Goal: Task Accomplishment & Management: Manage account settings

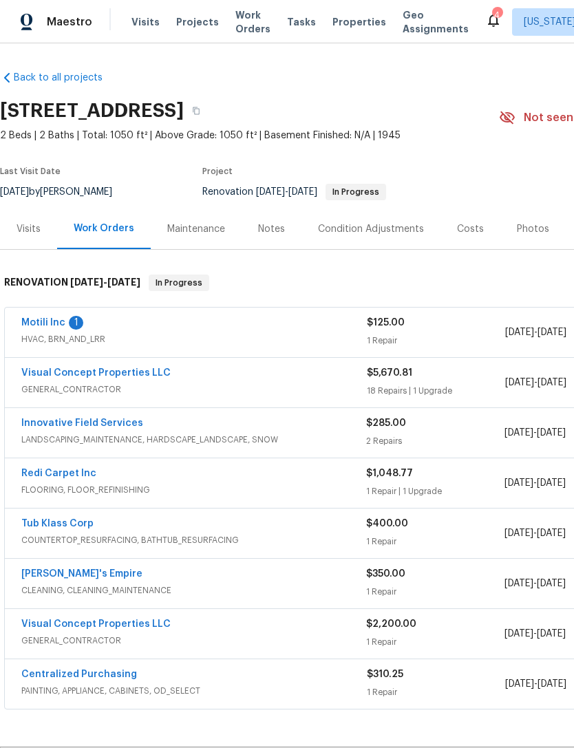
scroll to position [131, 204]
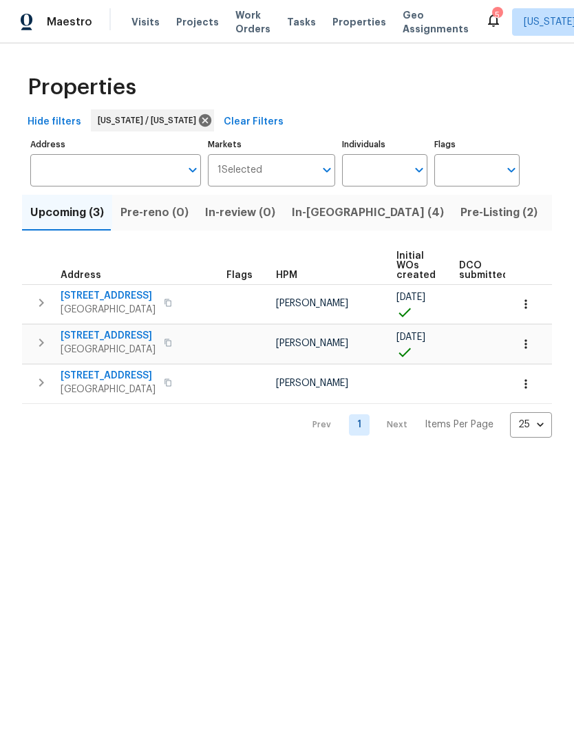
click at [315, 210] on span "In-[GEOGRAPHIC_DATA] (4)" at bounding box center [368, 212] width 152 height 19
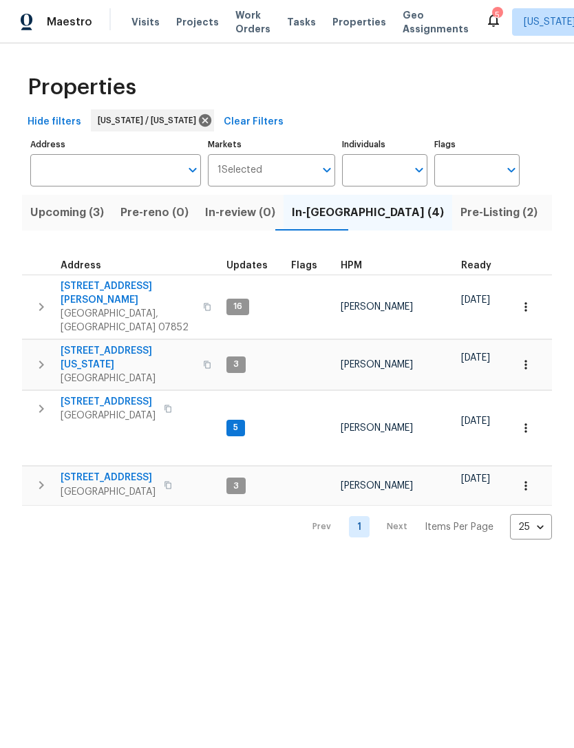
click at [100, 283] on span "[STREET_ADDRESS][PERSON_NAME]" at bounding box center [128, 293] width 134 height 28
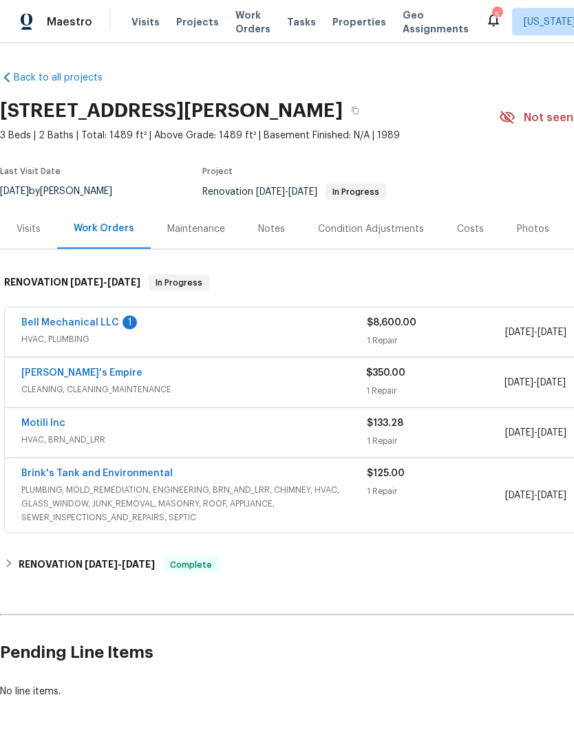
scroll to position [35, 0]
click at [212, 209] on div "Maintenance" at bounding box center [196, 229] width 91 height 41
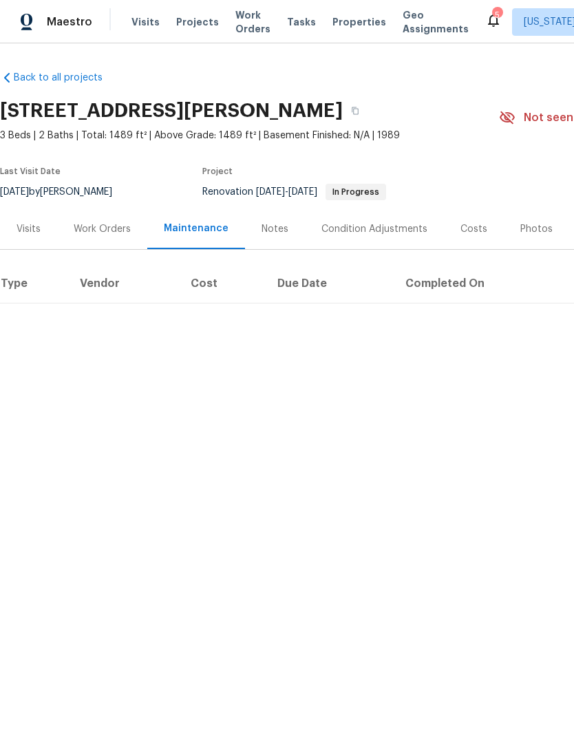
click at [125, 236] on div "Work Orders" at bounding box center [102, 229] width 90 height 41
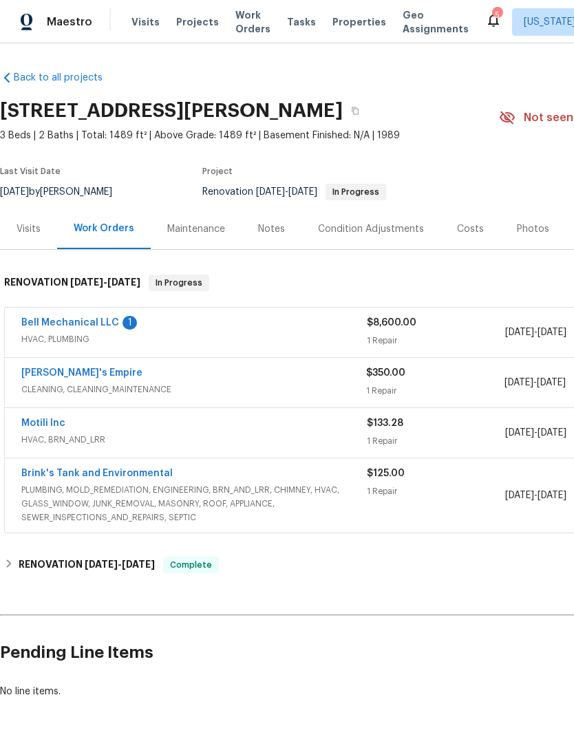
click at [107, 327] on link "Bell Mechanical LLC" at bounding box center [70, 323] width 98 height 10
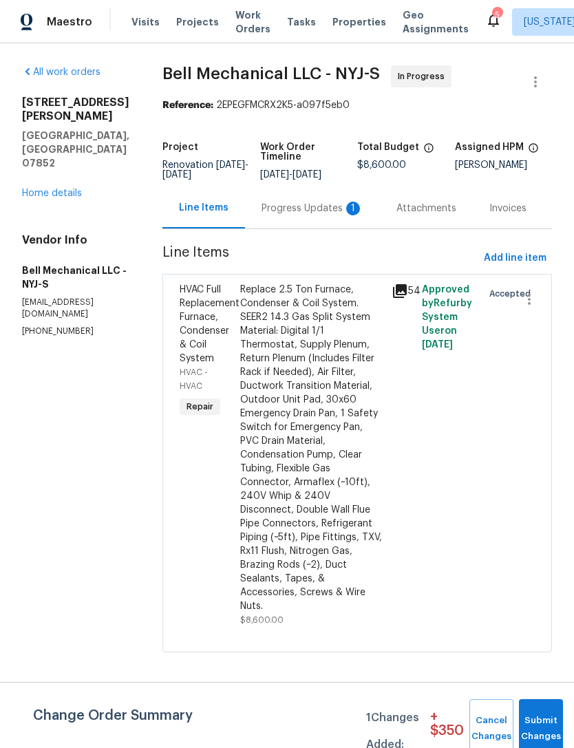
click at [343, 215] on div "Progress Updates 1" at bounding box center [313, 209] width 102 height 14
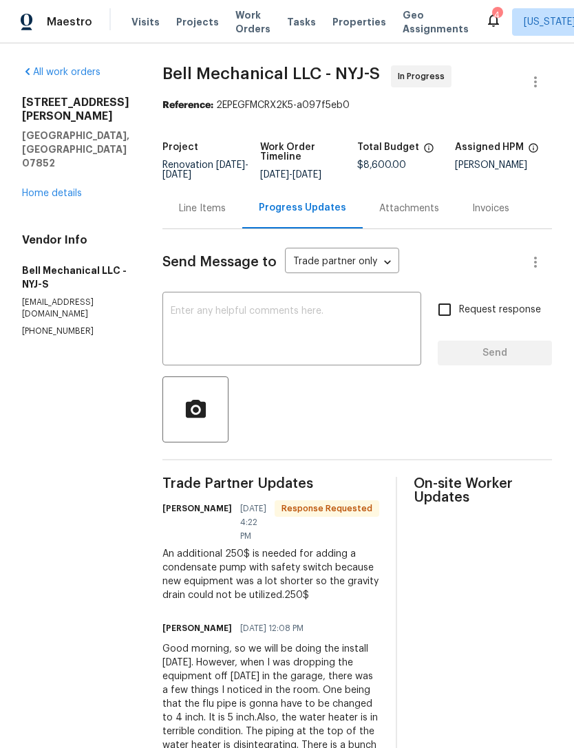
click at [220, 215] on div "Line Items" at bounding box center [202, 209] width 47 height 14
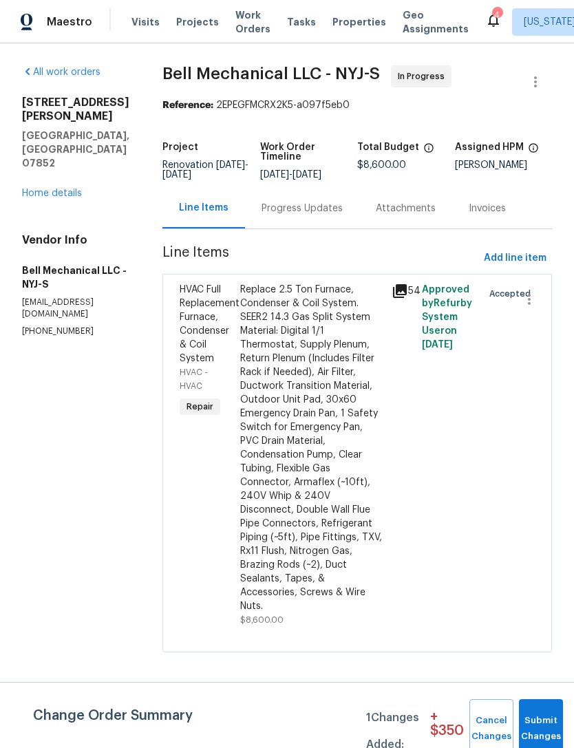
click at [74, 189] on link "Home details" at bounding box center [52, 194] width 60 height 10
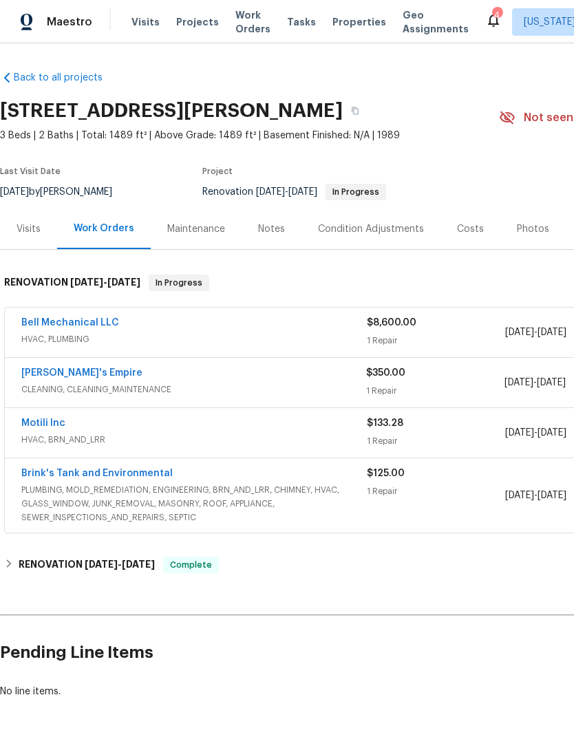
click at [276, 234] on div "Notes" at bounding box center [271, 229] width 27 height 14
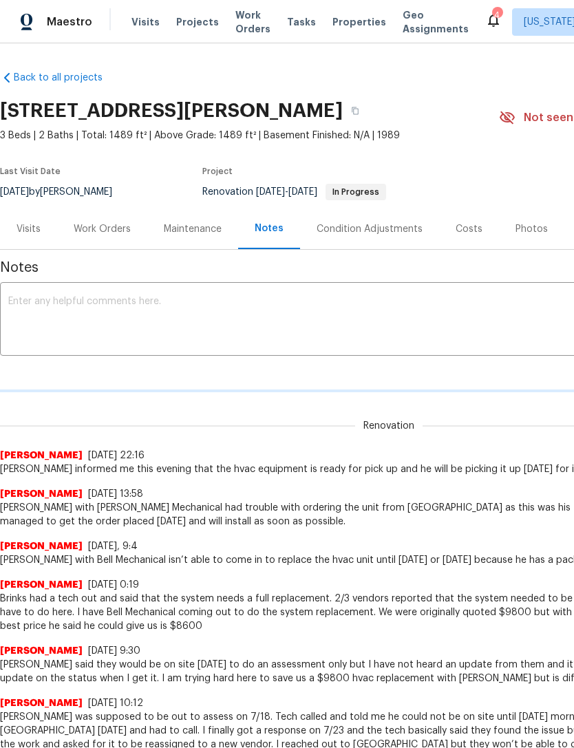
click at [424, 316] on textarea at bounding box center [388, 321] width 761 height 48
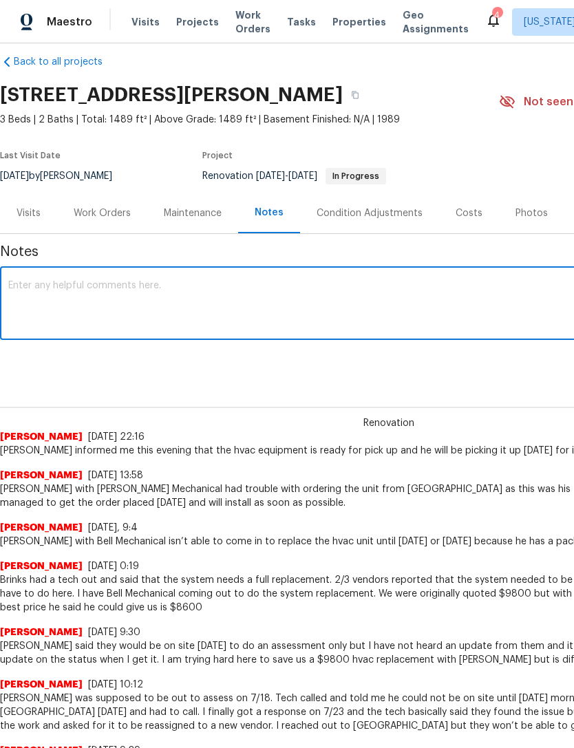
scroll to position [17, 0]
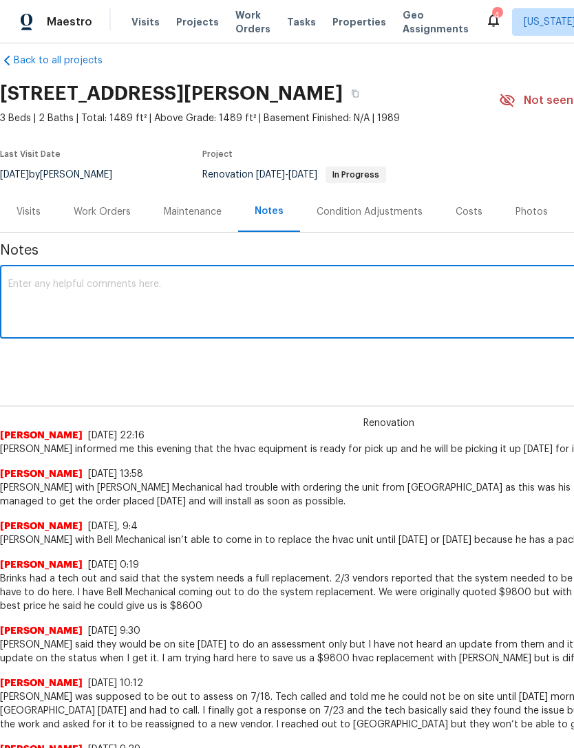
click at [459, 297] on textarea at bounding box center [388, 303] width 761 height 48
type textarea "W"
type textarea "D"
type textarea "S"
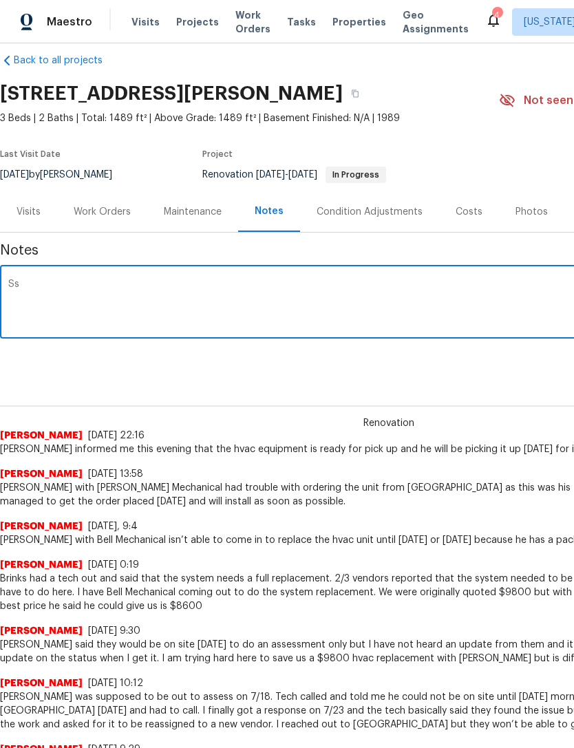
type textarea "S"
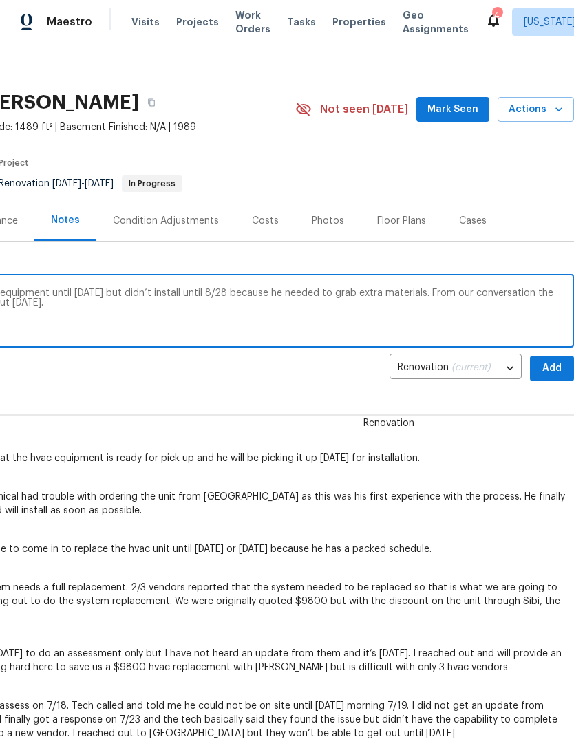
scroll to position [8, 204]
type textarea "Bell was unable to pick up the equipment until Tuesday 8/26 but didn’t install …"
click at [551, 363] on span "Add" at bounding box center [552, 368] width 22 height 17
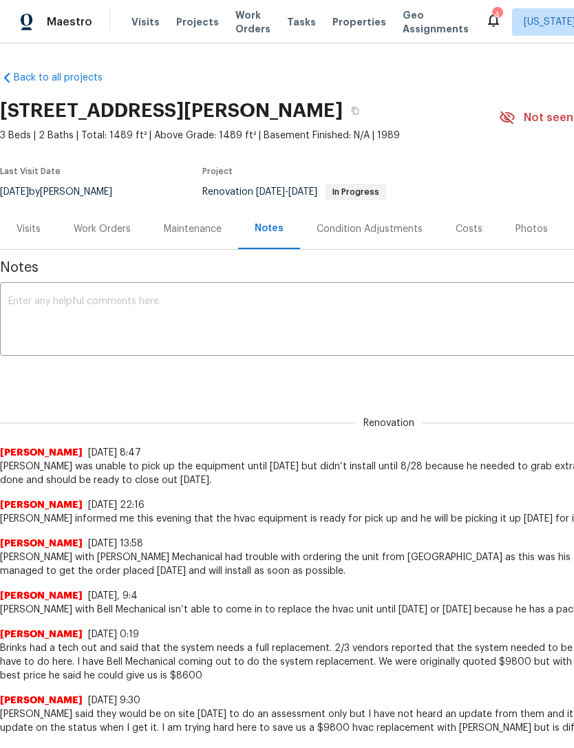
scroll to position [0, 0]
click at [346, 19] on span "Properties" at bounding box center [359, 22] width 54 height 14
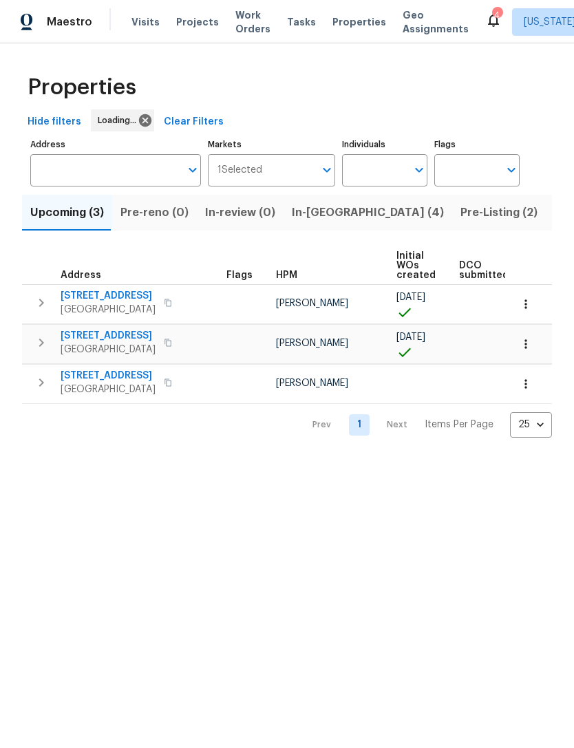
click at [317, 211] on span "In-[GEOGRAPHIC_DATA] (4)" at bounding box center [368, 212] width 152 height 19
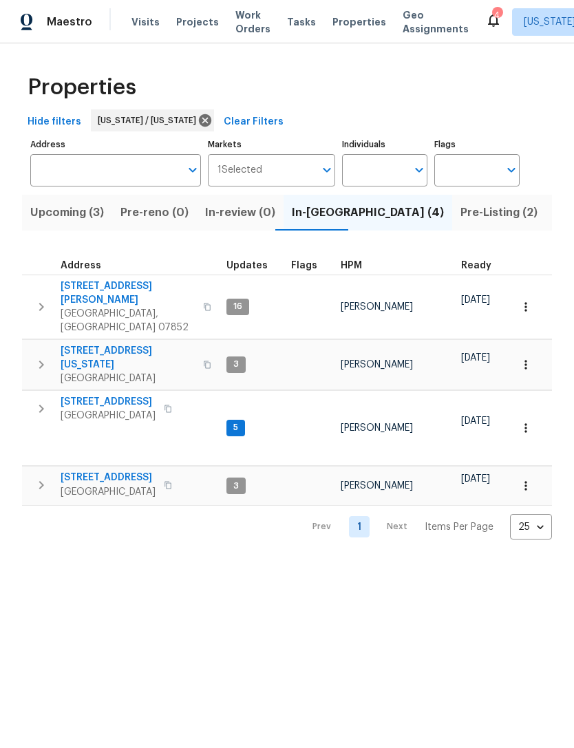
click at [102, 471] on span "448 Northam Dr" at bounding box center [108, 478] width 95 height 14
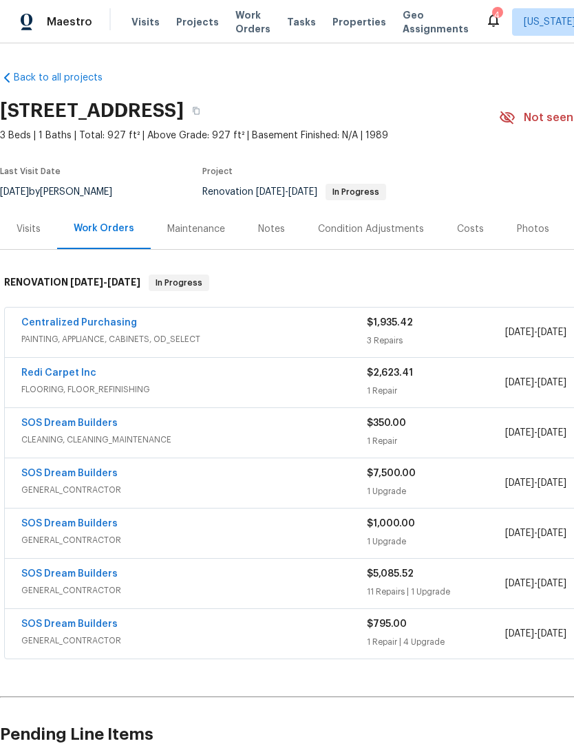
click at [280, 229] on div "Notes" at bounding box center [271, 229] width 27 height 14
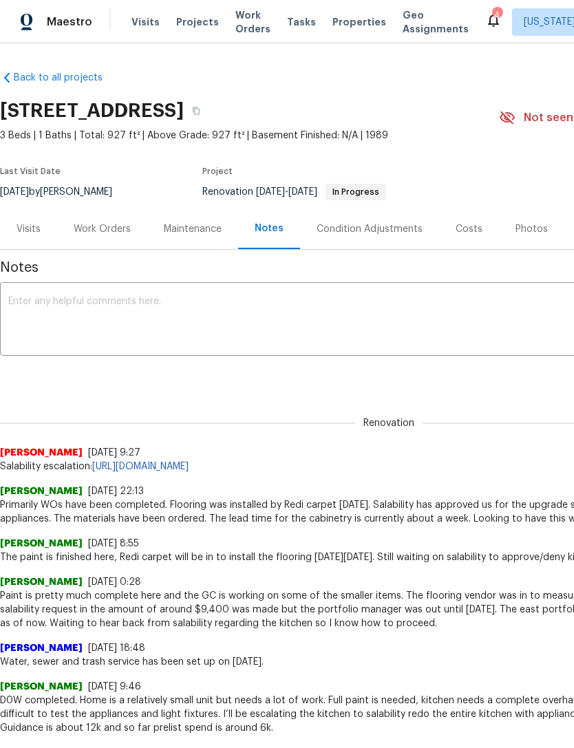
click at [346, 291] on div "x ​" at bounding box center [389, 321] width 778 height 70
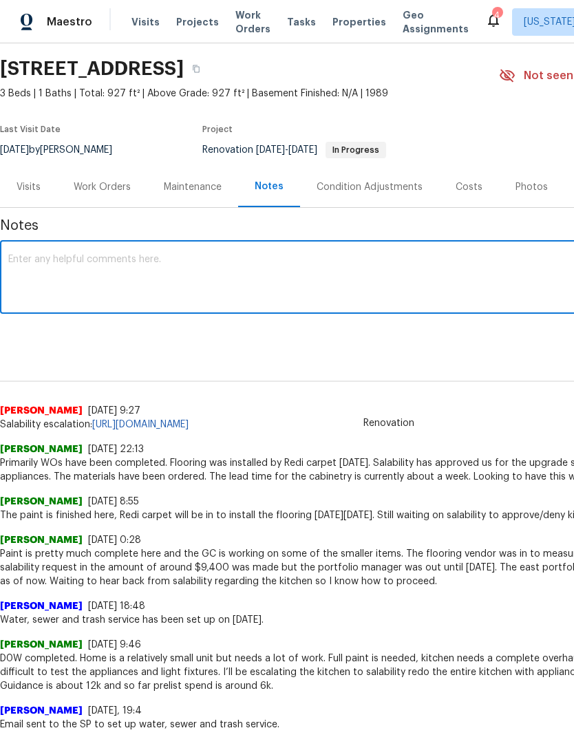
scroll to position [37, 0]
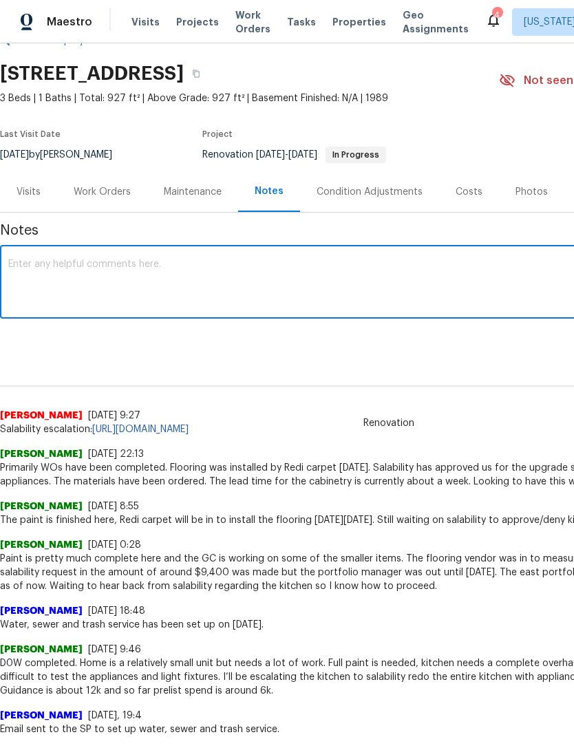
click at [438, 284] on textarea at bounding box center [388, 283] width 761 height 48
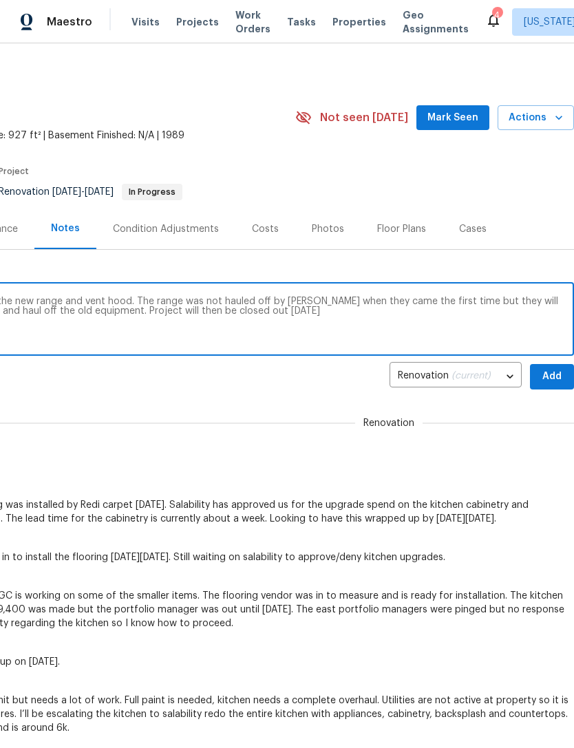
scroll to position [0, 204]
type textarea "The new kitchen cabinetry is in along with the new range and vent hood. The ran…"
click at [547, 371] on span "Add" at bounding box center [552, 376] width 22 height 17
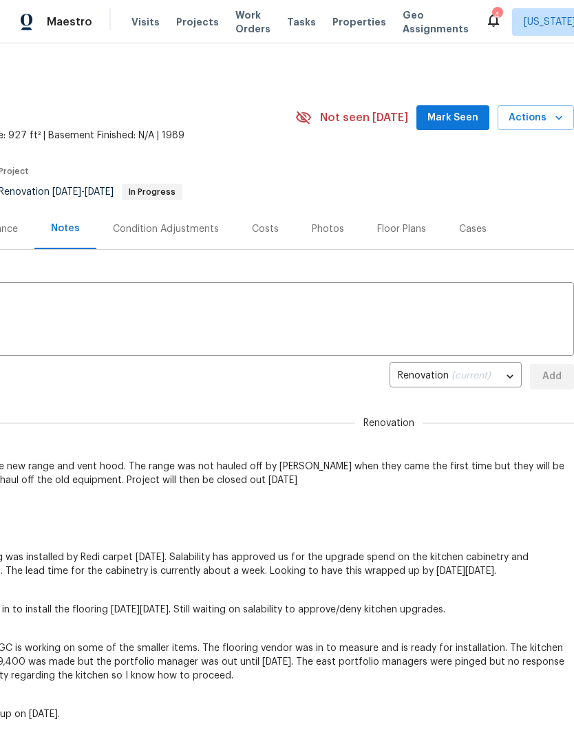
click at [341, 21] on span "Properties" at bounding box center [359, 22] width 54 height 14
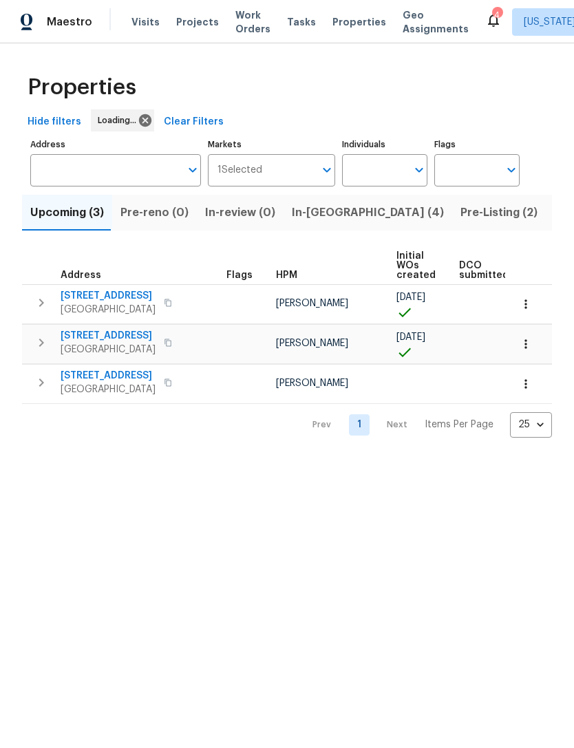
click at [323, 217] on span "In-[GEOGRAPHIC_DATA] (4)" at bounding box center [368, 212] width 152 height 19
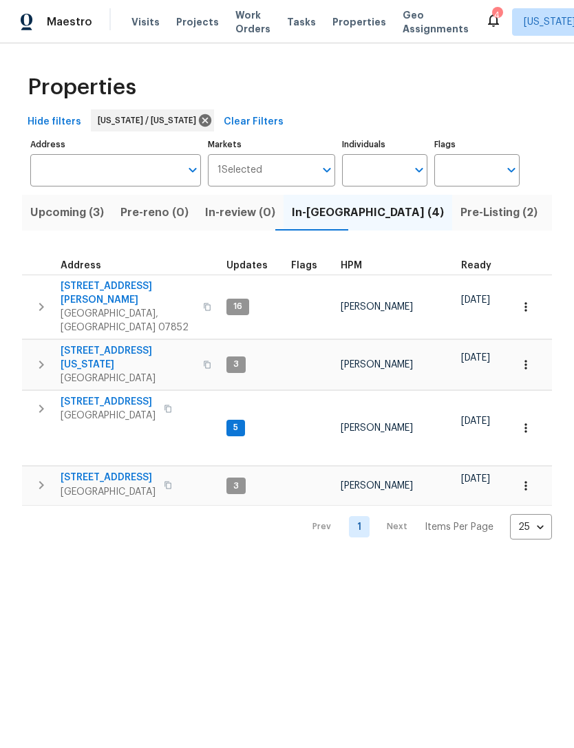
click at [89, 395] on span "[STREET_ADDRESS]" at bounding box center [108, 402] width 95 height 14
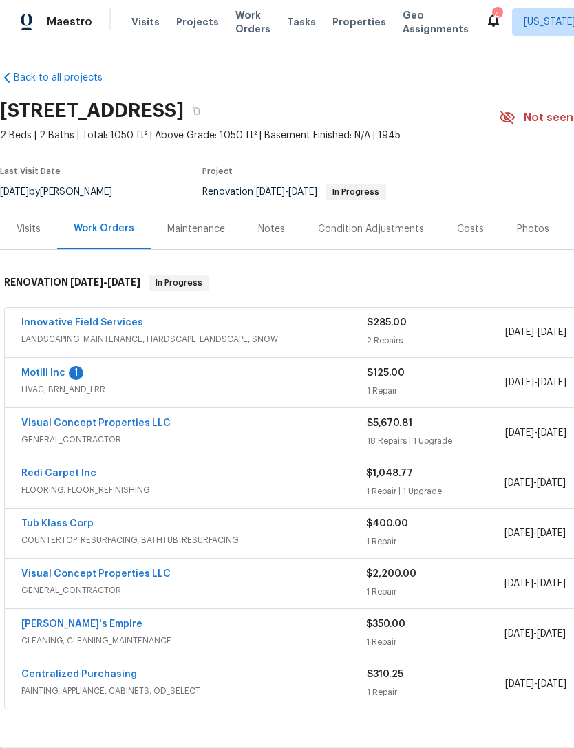
click at [204, 235] on div "Maintenance" at bounding box center [196, 229] width 58 height 14
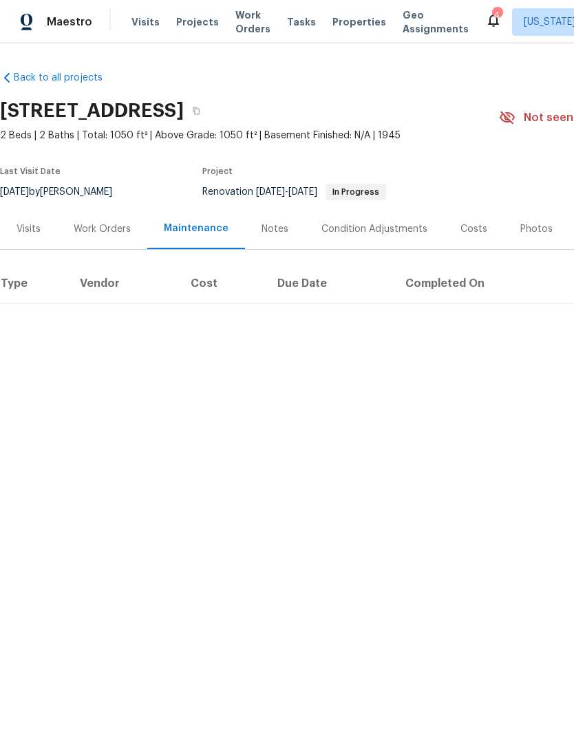
click at [277, 229] on div "Notes" at bounding box center [275, 229] width 27 height 14
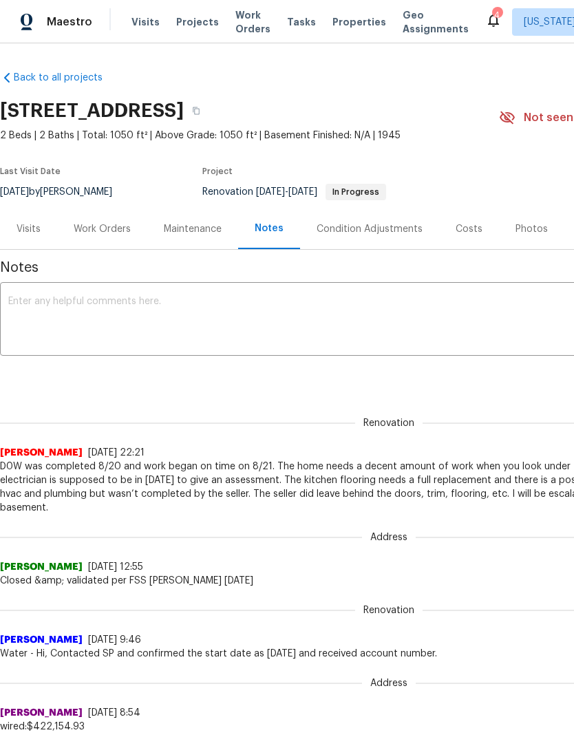
click at [353, 339] on textarea at bounding box center [388, 321] width 761 height 48
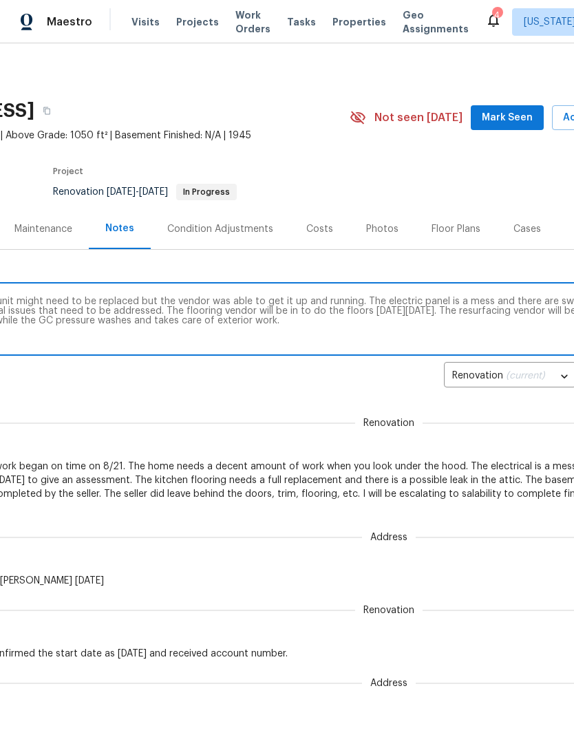
scroll to position [0, 153]
click at [338, 299] on textarea "There was a concern that the unit might need to be replaced but the vendor was …" at bounding box center [235, 321] width 761 height 48
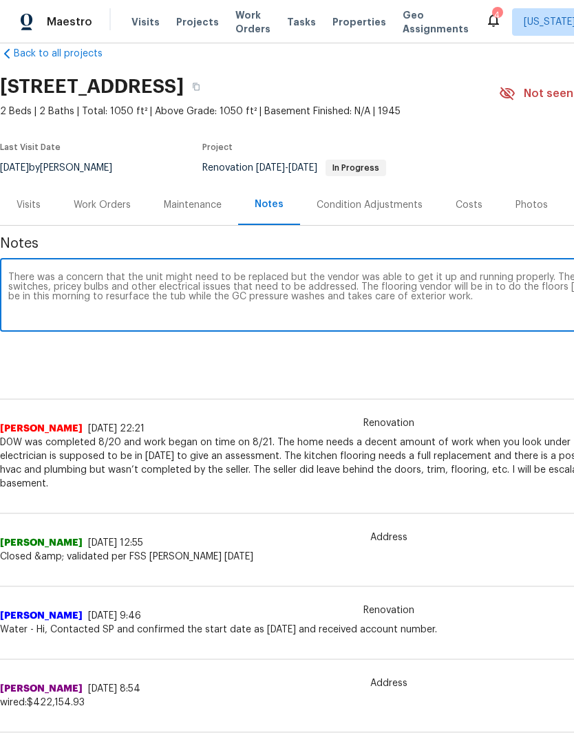
scroll to position [25, 0]
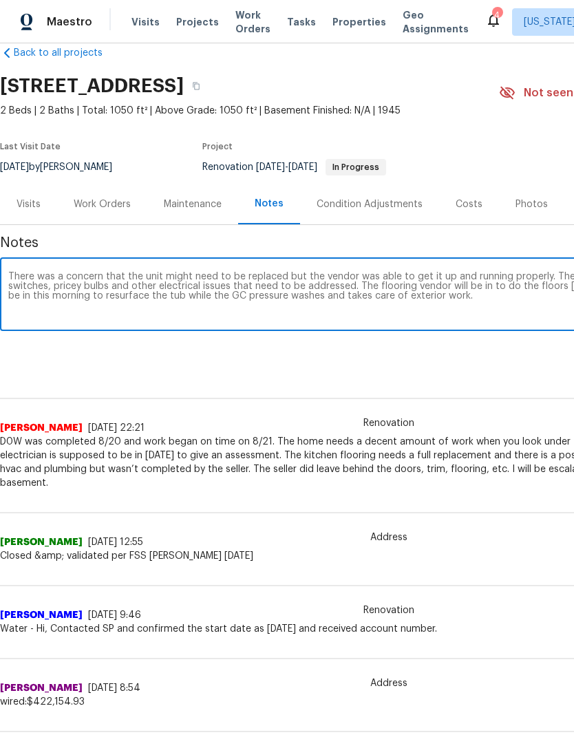
click at [498, 307] on textarea "There was a concern that the unit might need to be replaced but the vendor was …" at bounding box center [388, 296] width 761 height 48
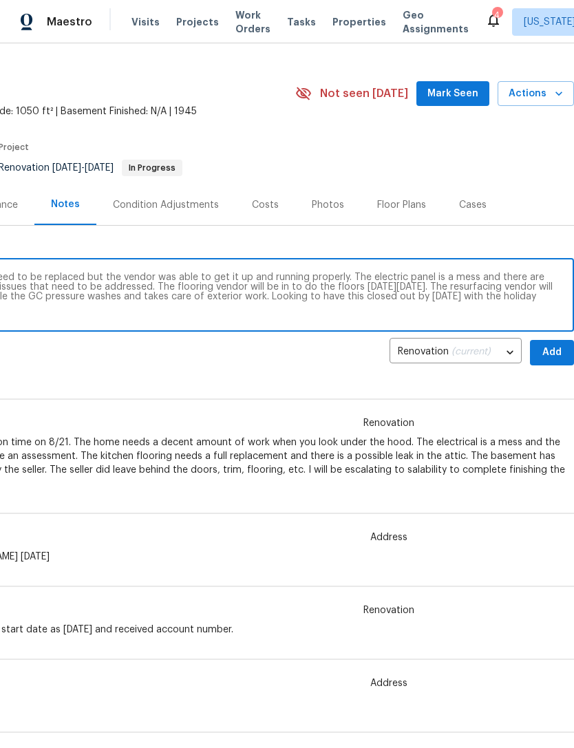
scroll to position [24, 204]
type textarea "There was a concern that the unit might need to be replaced but the vendor was …"
click at [549, 353] on span "Add" at bounding box center [552, 352] width 22 height 17
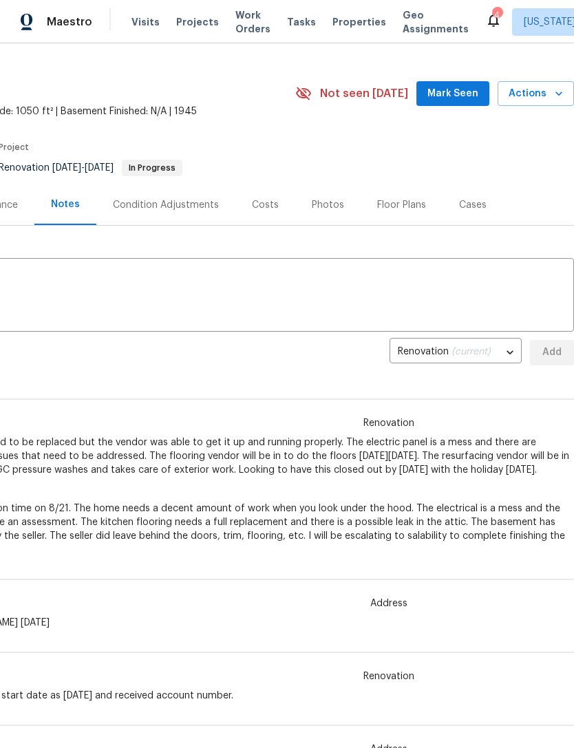
click at [243, 21] on span "Work Orders" at bounding box center [252, 22] width 35 height 28
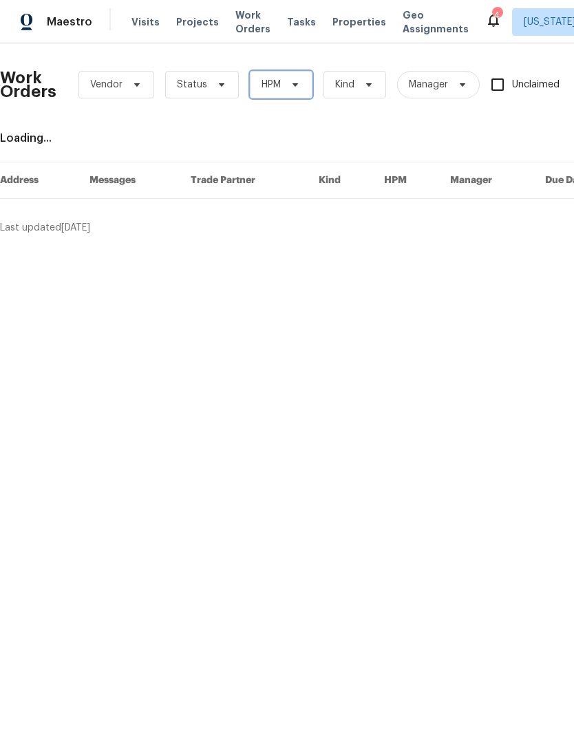
click at [288, 94] on span "HPM" at bounding box center [281, 85] width 63 height 28
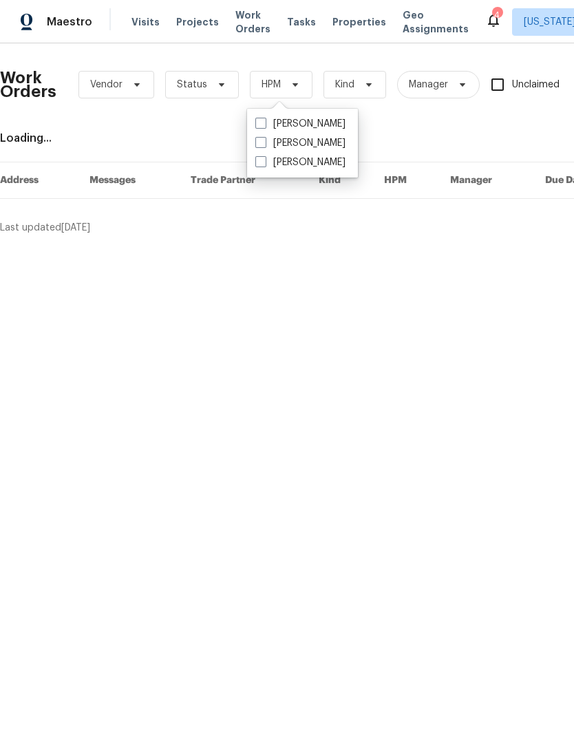
click at [306, 147] on label "[PERSON_NAME]" at bounding box center [300, 143] width 90 height 14
click at [264, 145] on input "[PERSON_NAME]" at bounding box center [259, 140] width 9 height 9
checkbox input "true"
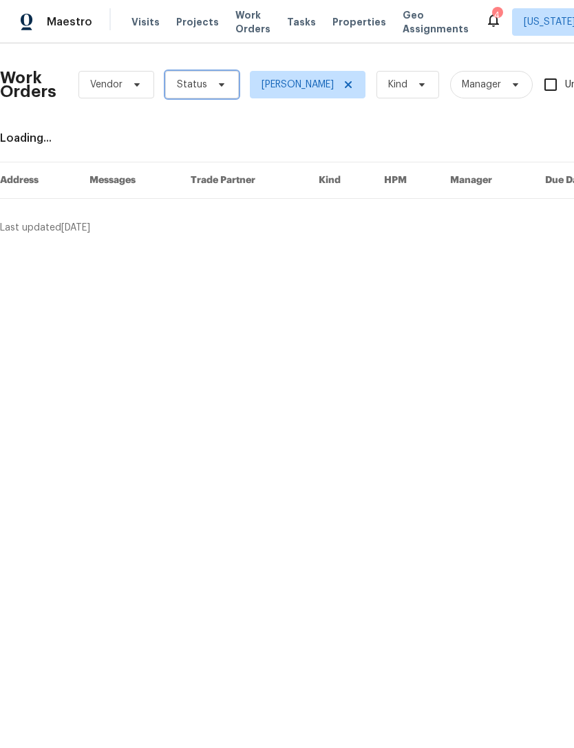
click at [212, 89] on span at bounding box center [219, 84] width 15 height 11
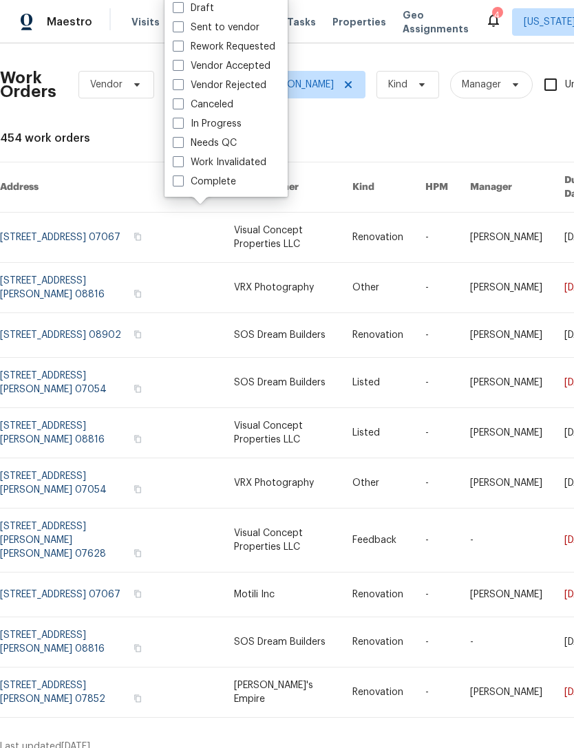
click at [225, 149] on label "Needs QC" at bounding box center [205, 143] width 64 height 14
click at [182, 145] on input "Needs QC" at bounding box center [177, 140] width 9 height 9
checkbox input "true"
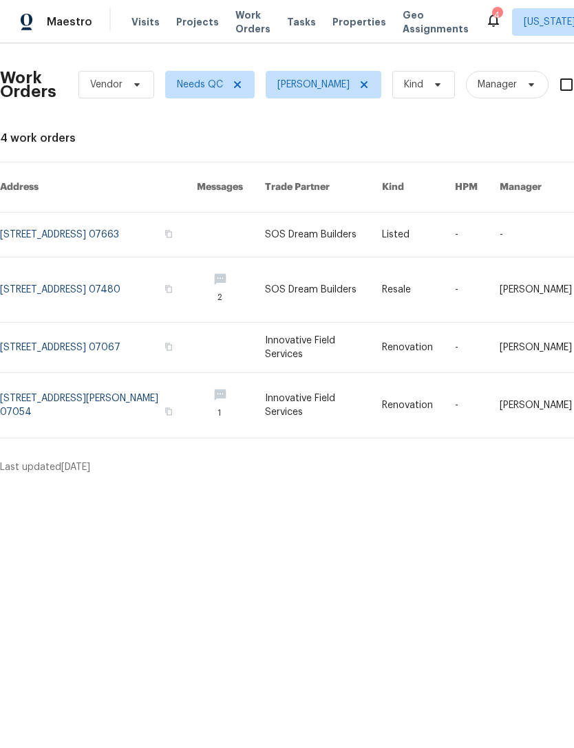
click at [311, 216] on link at bounding box center [323, 235] width 117 height 44
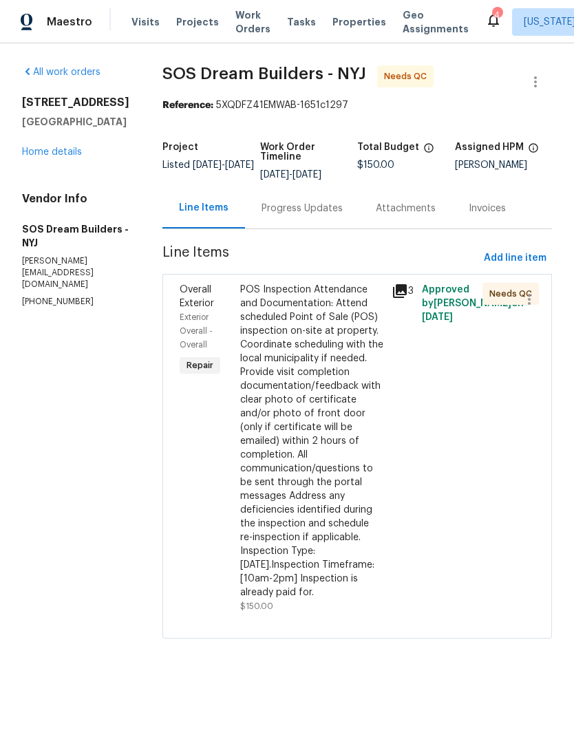
click at [326, 445] on div "POS Inspection Attendance and Documentation: Attend scheduled Point of Sale (PO…" at bounding box center [311, 441] width 143 height 317
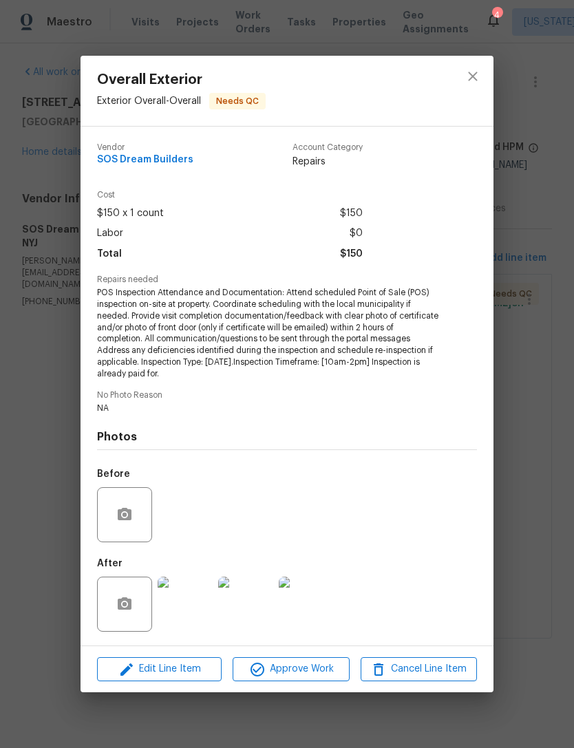
click at [189, 601] on img at bounding box center [185, 604] width 55 height 55
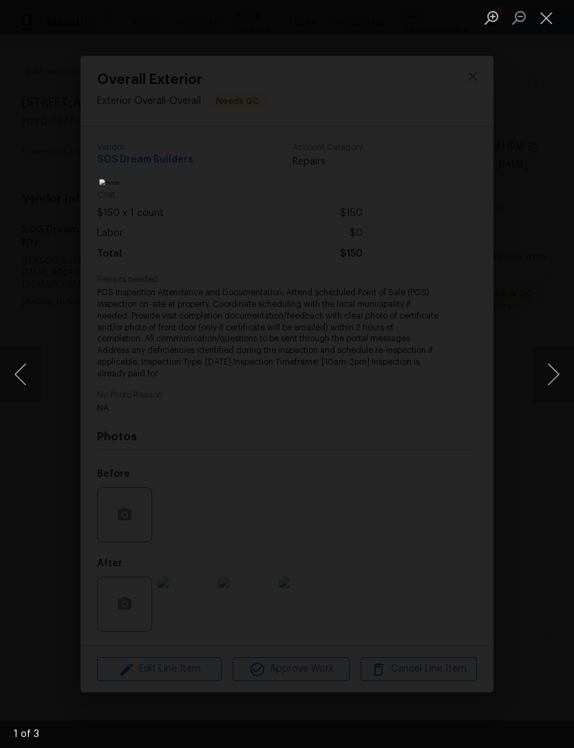
click at [552, 371] on button "Next image" at bounding box center [553, 374] width 41 height 55
click at [544, 381] on button "Next image" at bounding box center [553, 374] width 41 height 55
click at [540, 378] on button "Next image" at bounding box center [553, 374] width 41 height 55
click at [553, 19] on button "Close lightbox" at bounding box center [547, 18] width 28 height 24
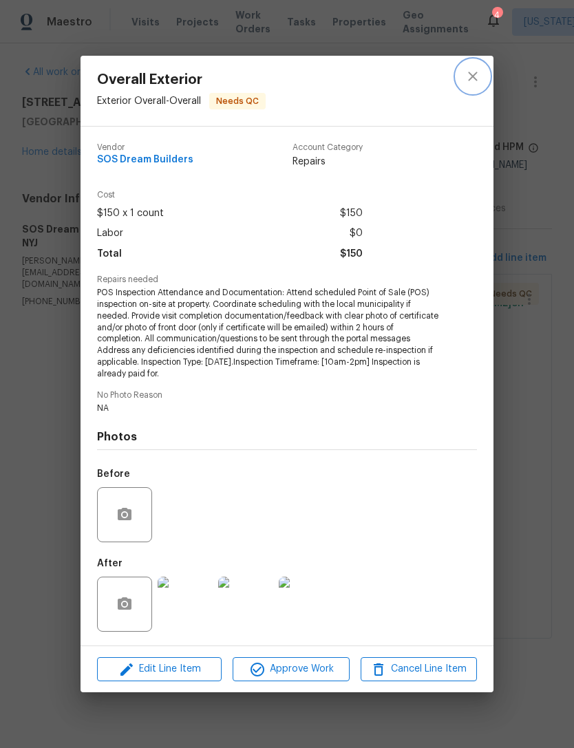
click at [477, 80] on icon "close" at bounding box center [472, 76] width 9 height 9
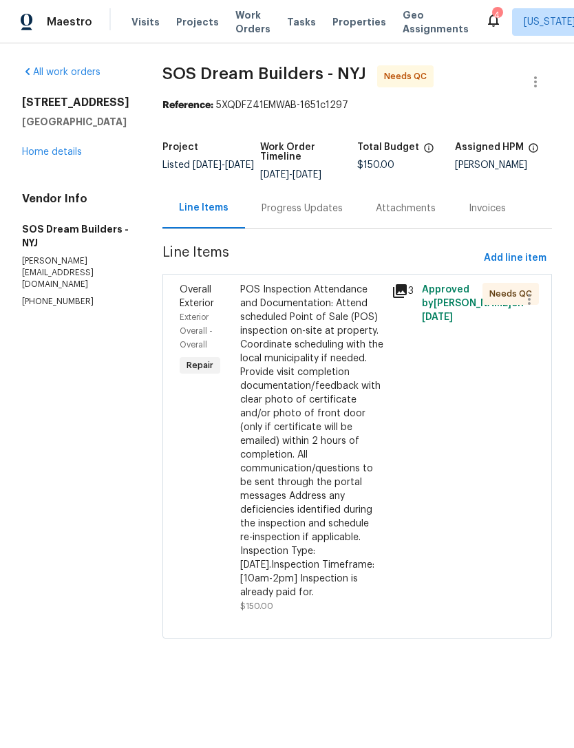
click at [74, 155] on link "Home details" at bounding box center [52, 152] width 60 height 10
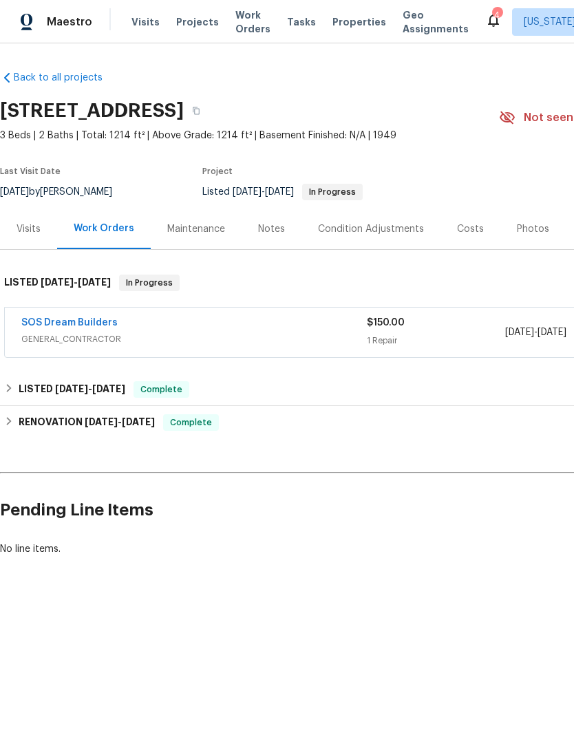
click at [244, 23] on span "Work Orders" at bounding box center [252, 22] width 35 height 28
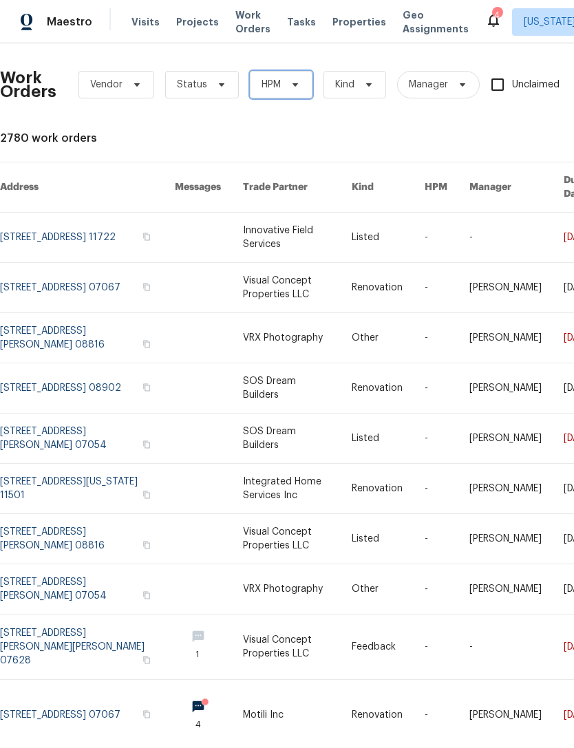
click at [299, 85] on icon at bounding box center [295, 84] width 11 height 11
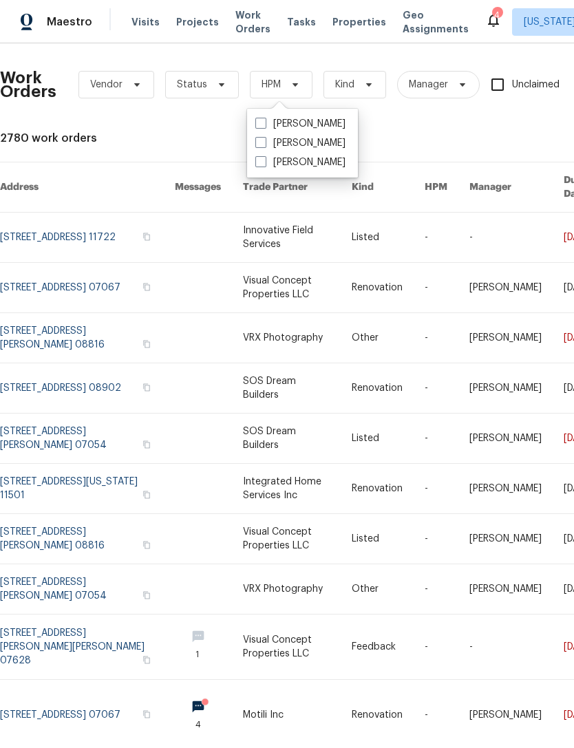
click at [301, 145] on label "[PERSON_NAME]" at bounding box center [300, 143] width 90 height 14
click at [264, 145] on input "[PERSON_NAME]" at bounding box center [259, 140] width 9 height 9
checkbox input "true"
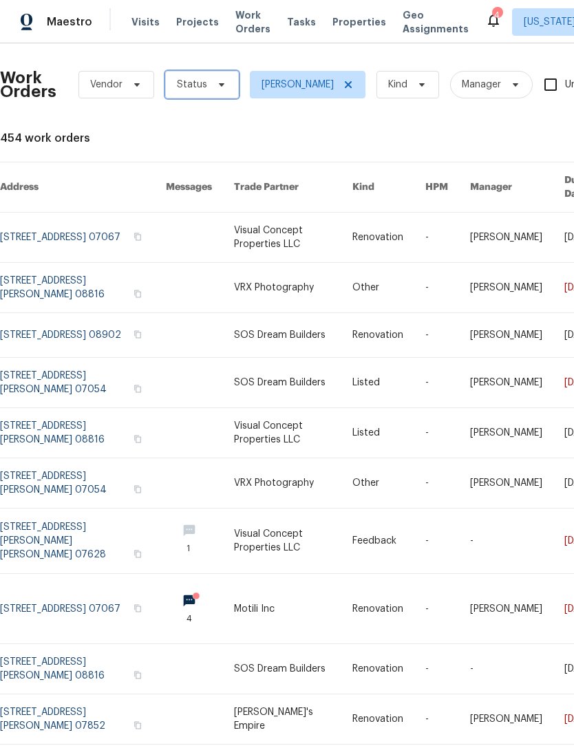
click at [219, 90] on span "Status" at bounding box center [202, 85] width 74 height 28
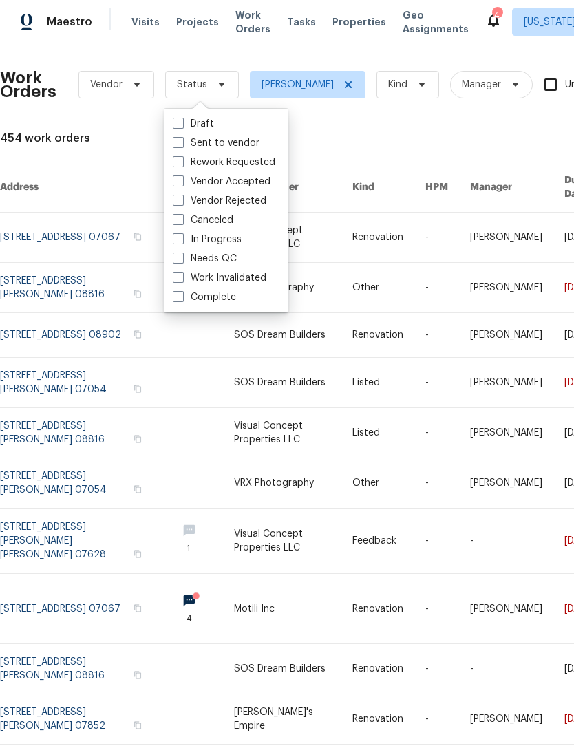
click at [231, 264] on label "Needs QC" at bounding box center [205, 259] width 64 height 14
click at [182, 261] on input "Needs QC" at bounding box center [177, 256] width 9 height 9
checkbox input "true"
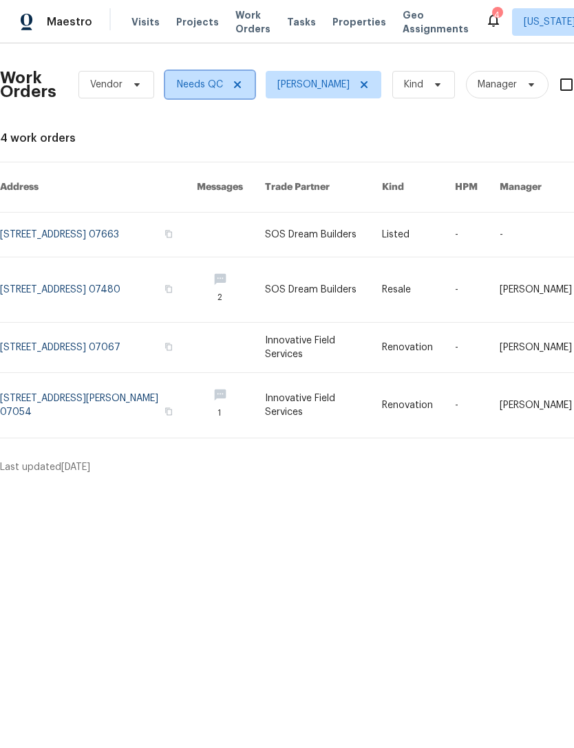
click at [242, 81] on icon at bounding box center [237, 84] width 11 height 11
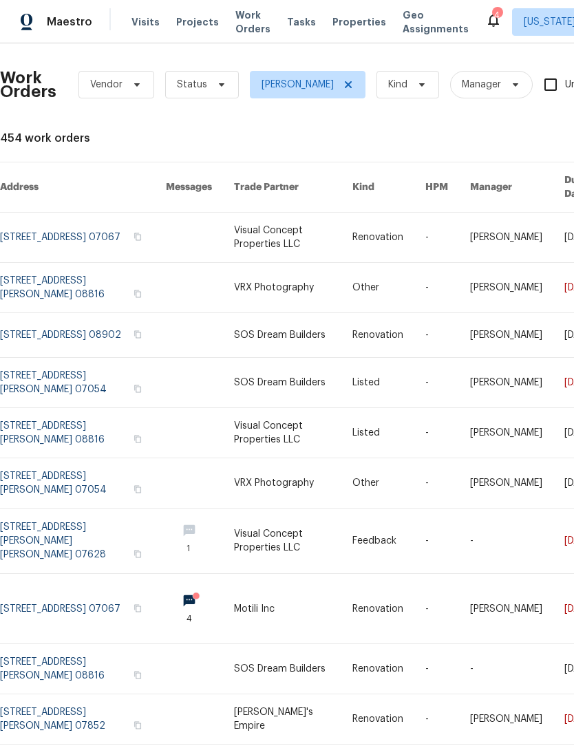
click at [245, 24] on span "Work Orders" at bounding box center [252, 22] width 35 height 28
click at [339, 78] on span "[PERSON_NAME]" at bounding box center [308, 85] width 116 height 28
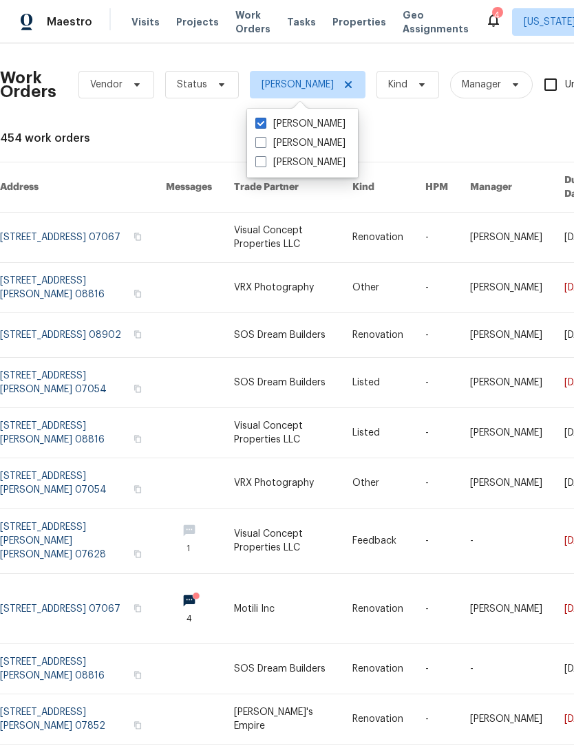
click at [348, 23] on span "Properties" at bounding box center [359, 22] width 54 height 14
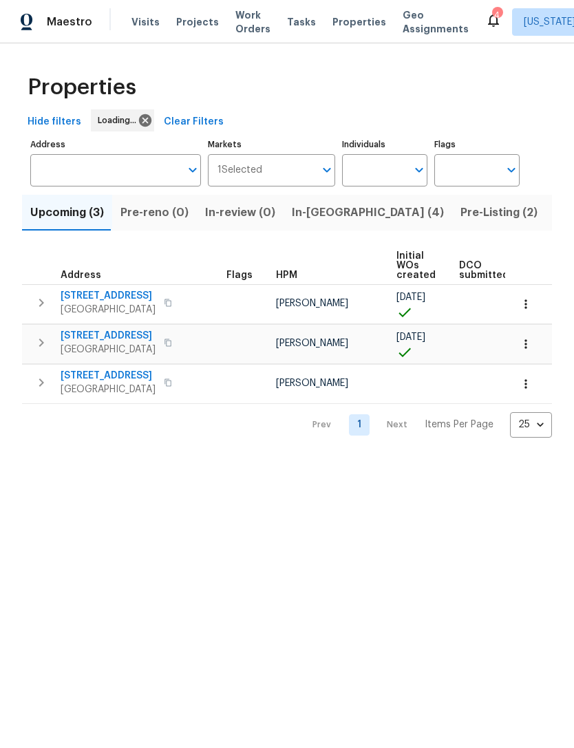
click at [312, 211] on span "In-[GEOGRAPHIC_DATA] (4)" at bounding box center [368, 212] width 152 height 19
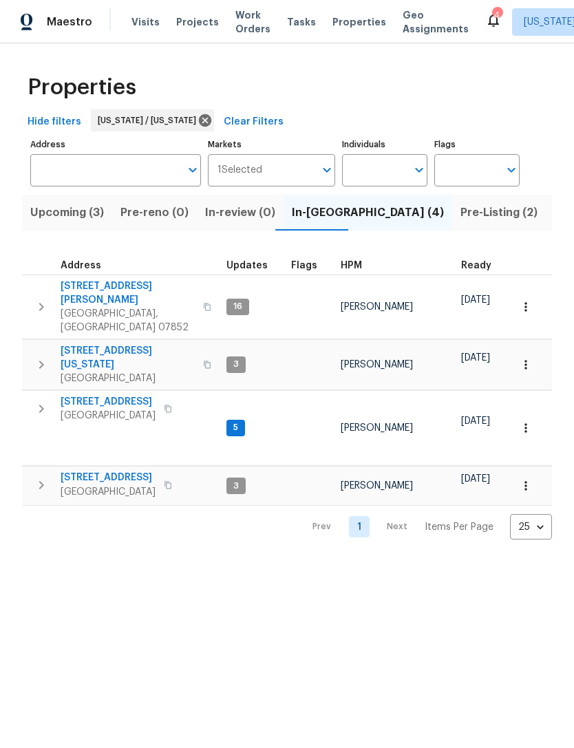
click at [90, 395] on span "[STREET_ADDRESS]" at bounding box center [108, 402] width 95 height 14
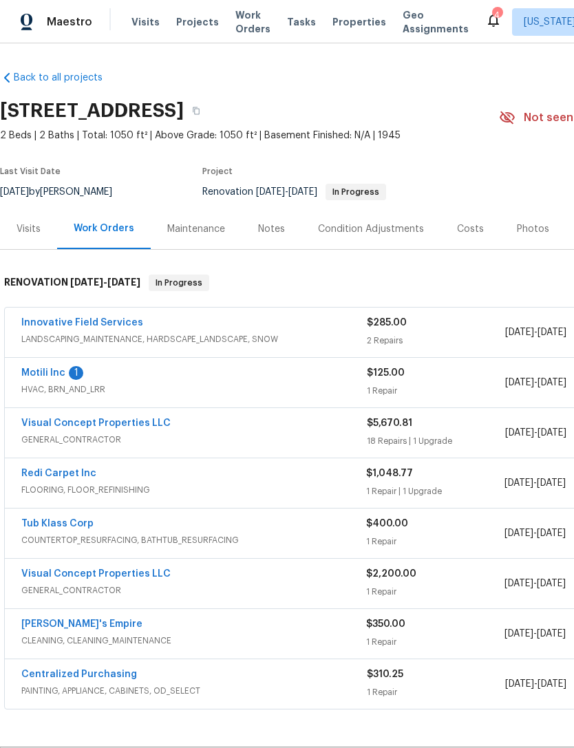
click at [56, 376] on link "Motili Inc" at bounding box center [43, 373] width 44 height 10
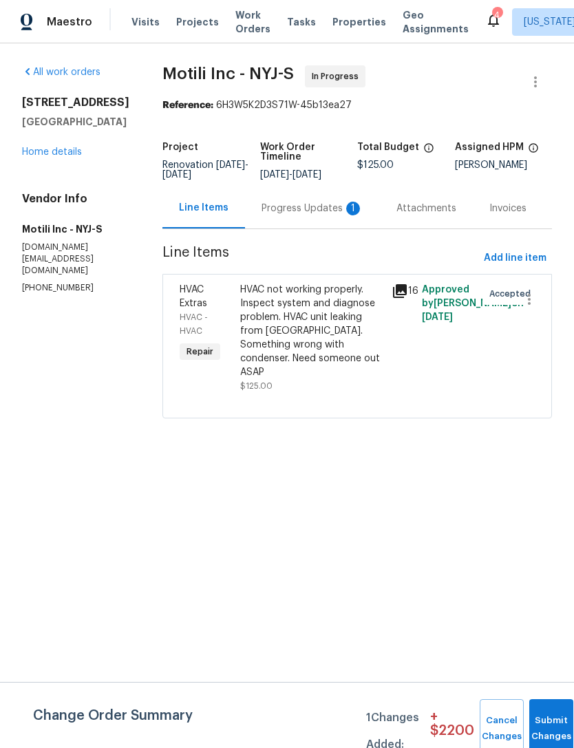
click at [326, 202] on div "Progress Updates 1" at bounding box center [313, 209] width 102 height 14
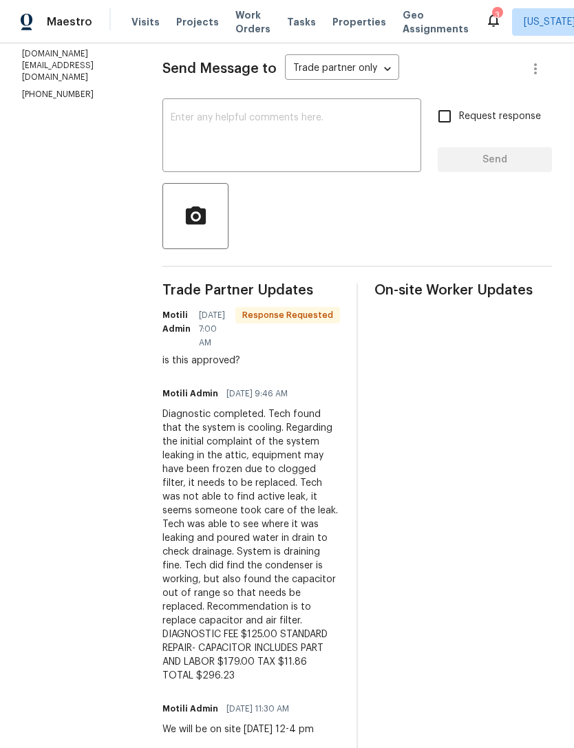
scroll to position [192, 0]
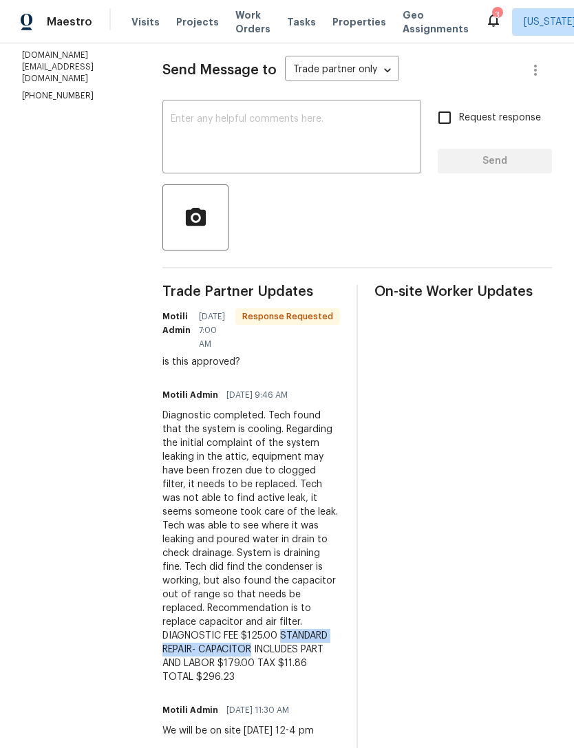
copy div "STANDARD REPAIR- CAPACITOR"
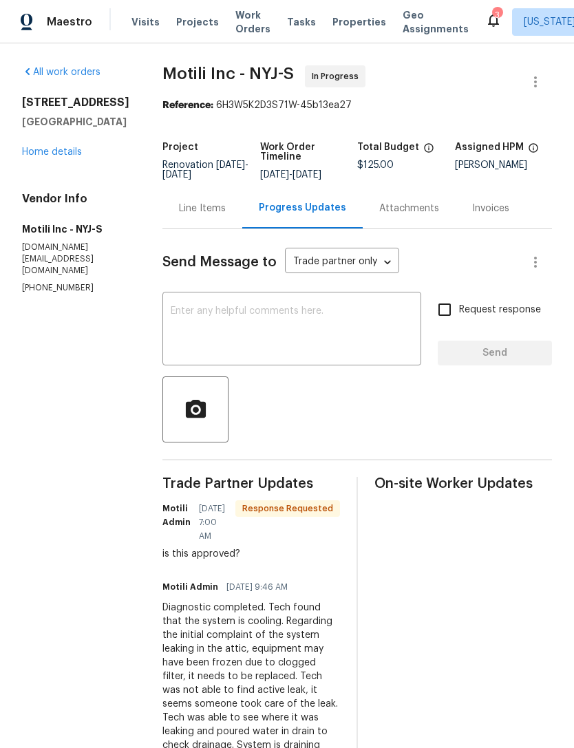
scroll to position [0, 0]
click at [220, 207] on div "Line Items" at bounding box center [202, 209] width 47 height 14
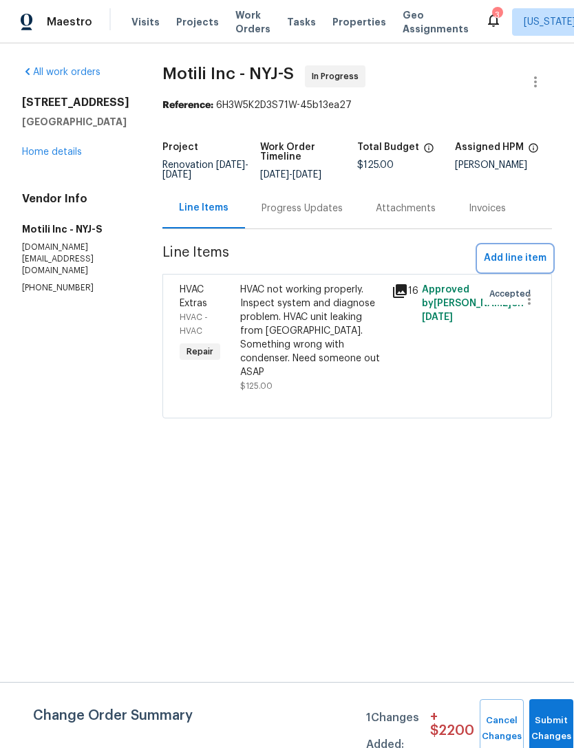
click at [526, 253] on span "Add line item" at bounding box center [515, 258] width 63 height 17
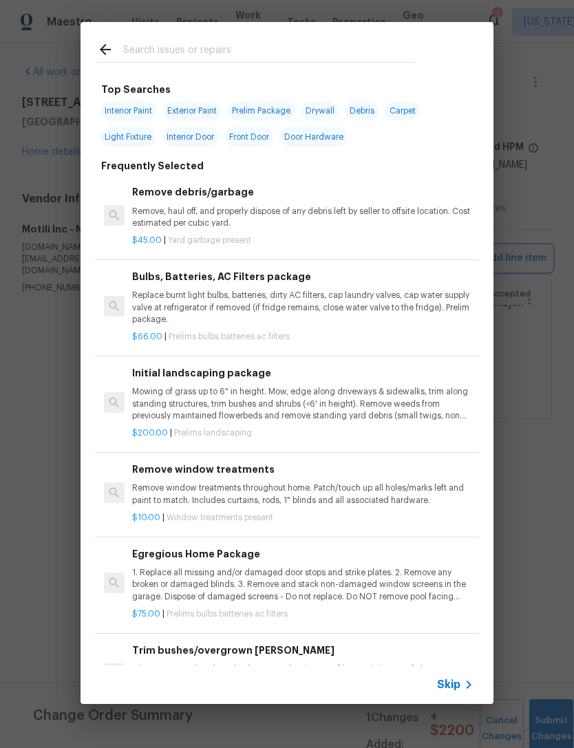
click at [538, 460] on div "Top Searches Interior Paint Exterior Paint Prelim Package Drywall Debris Carpet…" at bounding box center [287, 363] width 574 height 726
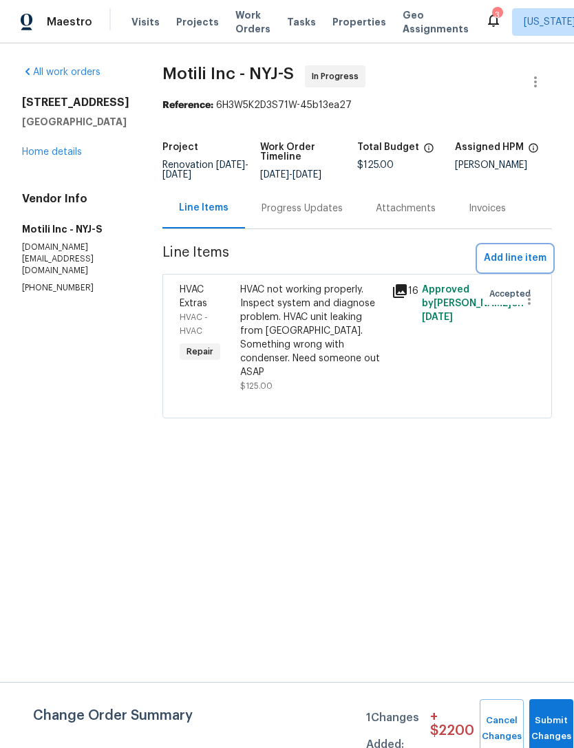
click at [529, 257] on span "Add line item" at bounding box center [515, 258] width 63 height 17
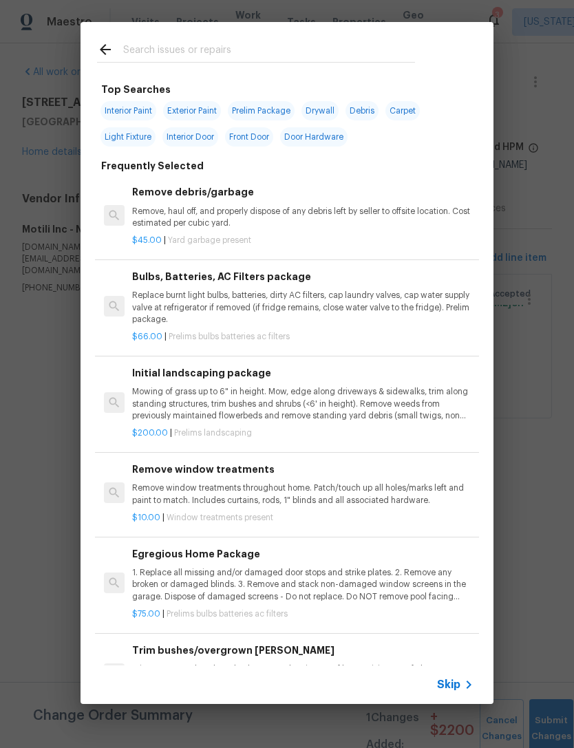
click at [325, 55] on input "text" at bounding box center [269, 51] width 292 height 21
type input "Hvac"
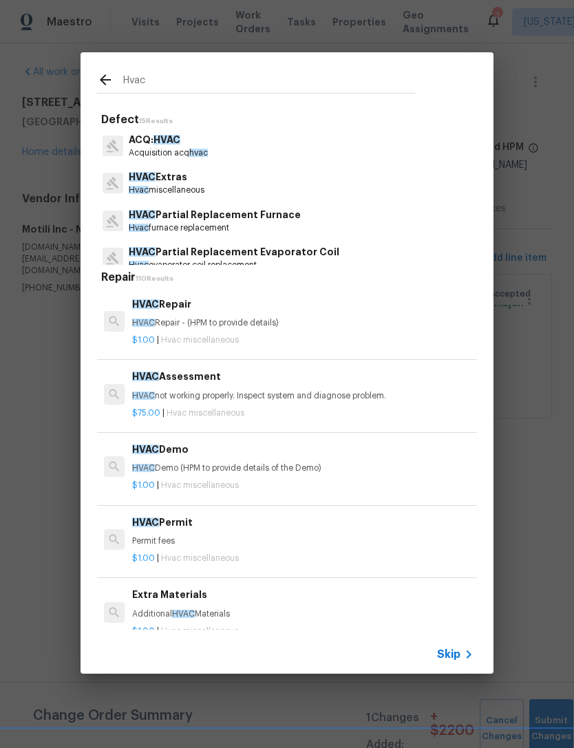
click at [181, 182] on p "HVAC Extras" at bounding box center [167, 177] width 76 height 14
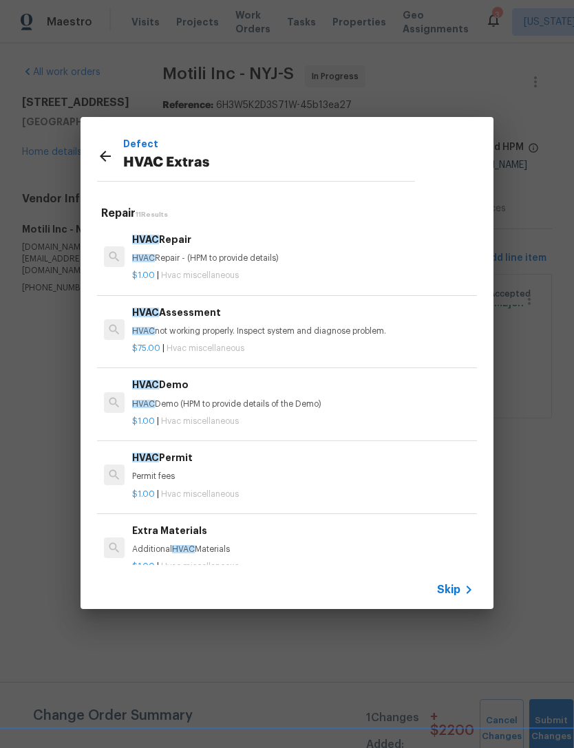
click at [244, 254] on p "HVAC Repair - (HPM to provide details)" at bounding box center [302, 259] width 341 height 12
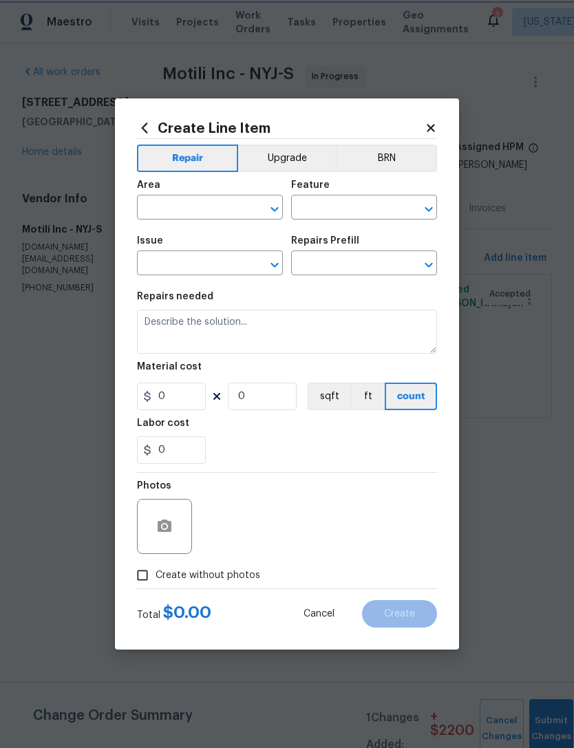
type input "HVAC"
type input "HVAC Extras"
type input "HVAC Repair $1.00"
type textarea "HVAC Repair - (HPM to provide details)"
type input "1"
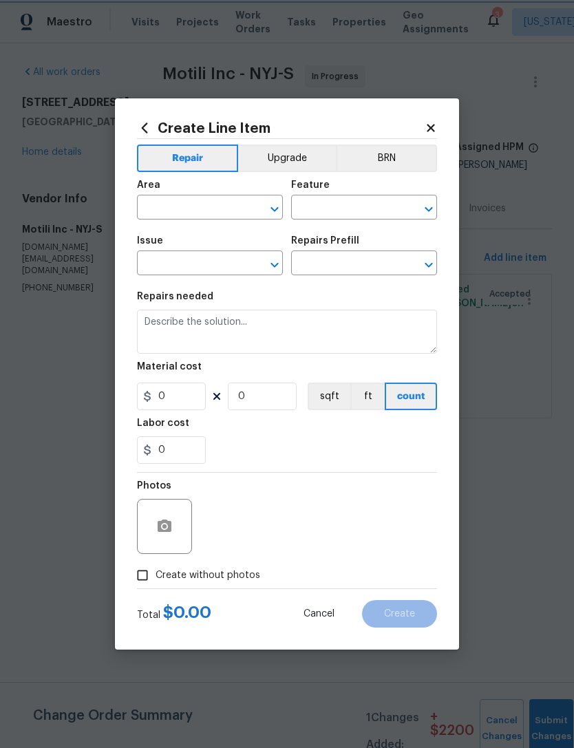
type input "1"
click at [219, 206] on input "text" at bounding box center [190, 208] width 107 height 21
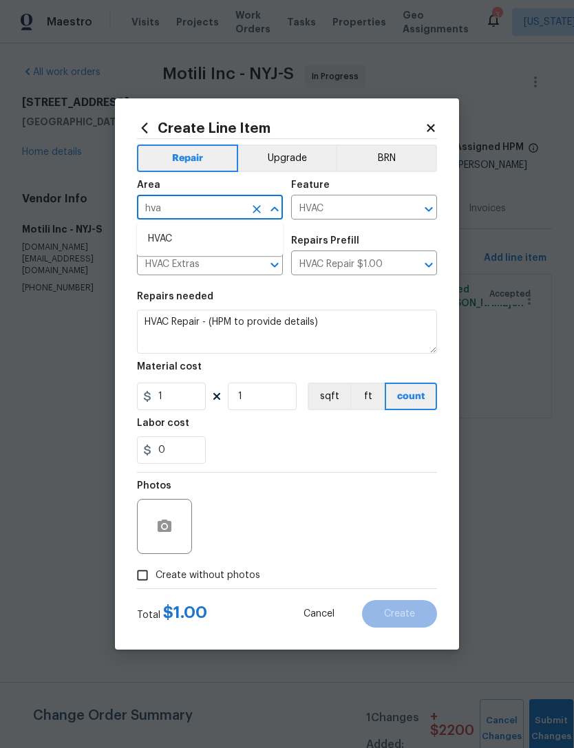
click at [228, 234] on li "HVAC" at bounding box center [210, 239] width 146 height 23
type input "HVAC"
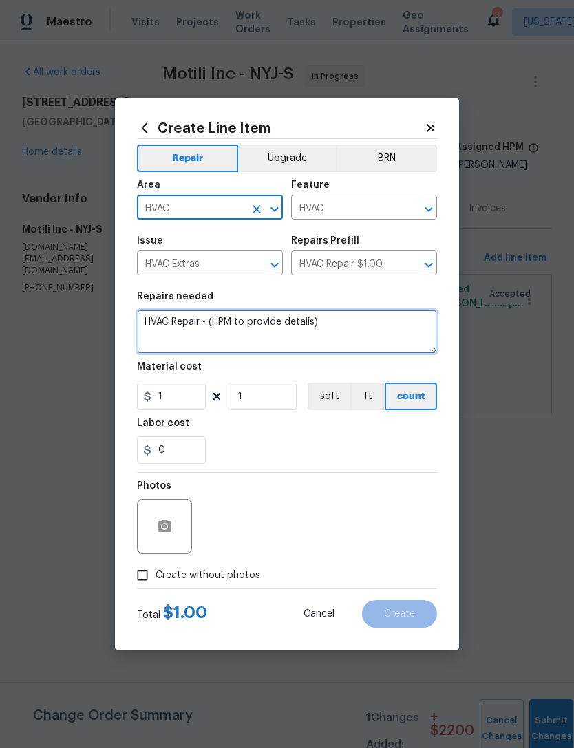
click at [298, 330] on textarea "HVAC Repair - (HPM to provide details)" at bounding box center [287, 332] width 300 height 44
click at [311, 324] on textarea "HVAC Repair - (HPM to provide details)" at bounding box center [287, 332] width 300 height 44
click at [316, 327] on textarea "HVAC Repair - (HPM to provide details)" at bounding box center [287, 332] width 300 height 44
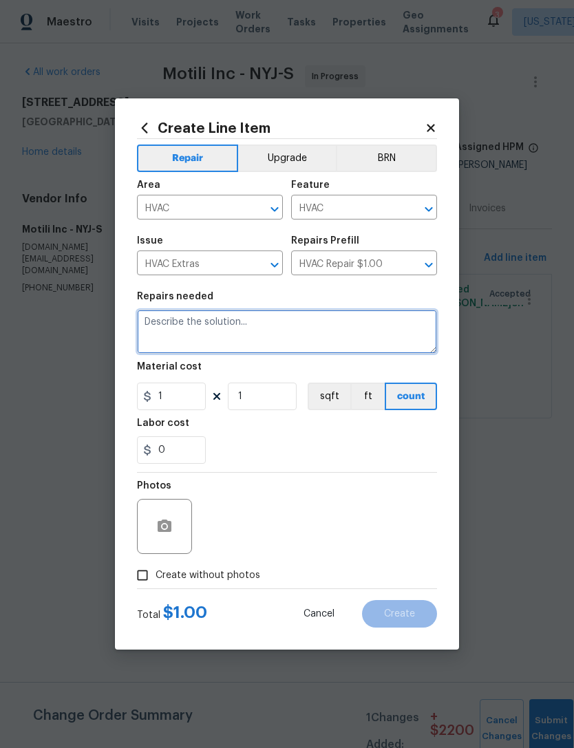
click at [236, 330] on textarea at bounding box center [287, 332] width 300 height 44
click at [179, 325] on textarea at bounding box center [287, 332] width 300 height 44
paste textarea "STANDARD REPAIR- CAPACITOR"
type textarea "STANDARD REPAIR- CAPACITOR"
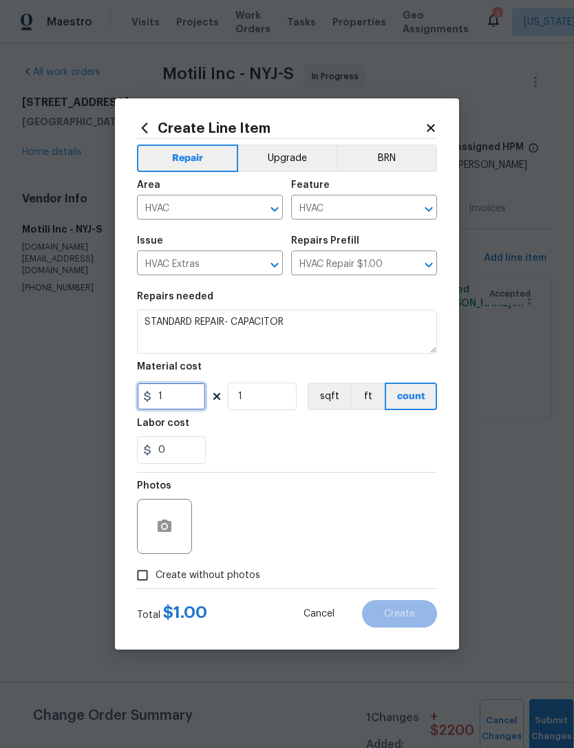
click at [194, 400] on input "1" at bounding box center [171, 397] width 69 height 28
type input "190.86"
click at [343, 445] on div "0" at bounding box center [287, 450] width 300 height 28
click at [232, 582] on span "Create without photos" at bounding box center [208, 575] width 105 height 14
click at [156, 582] on input "Create without photos" at bounding box center [142, 575] width 26 height 26
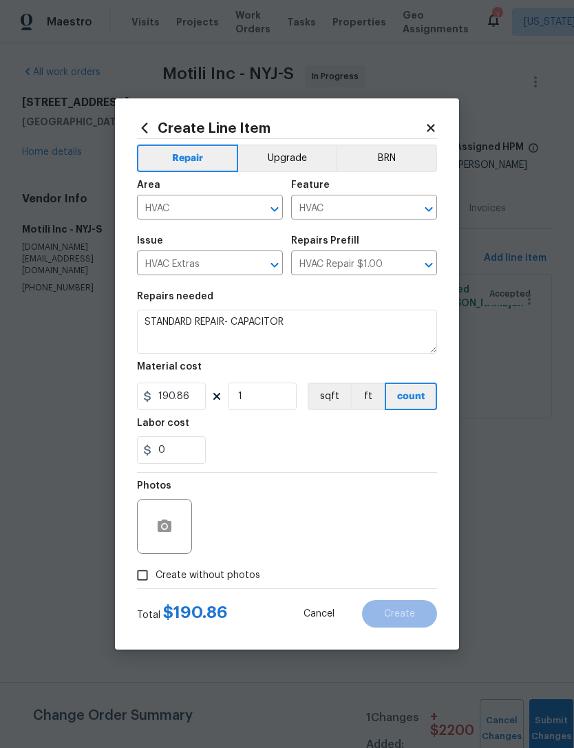
checkbox input "true"
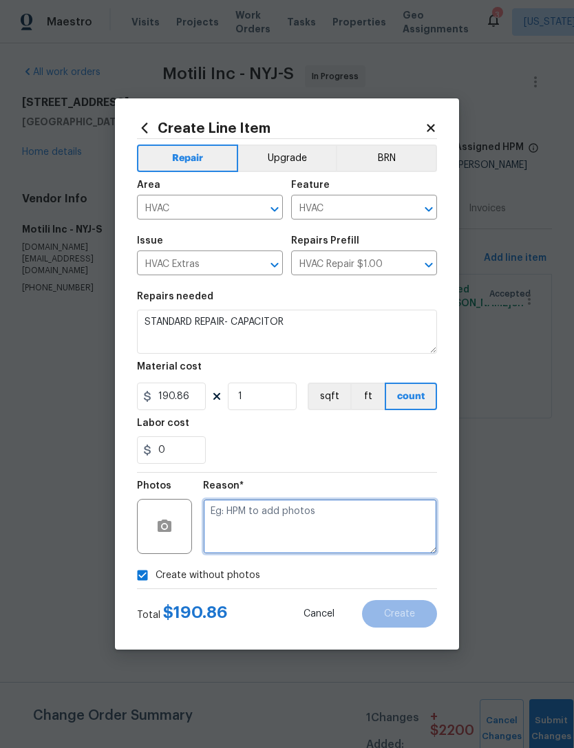
click at [315, 512] on textarea at bounding box center [320, 526] width 234 height 55
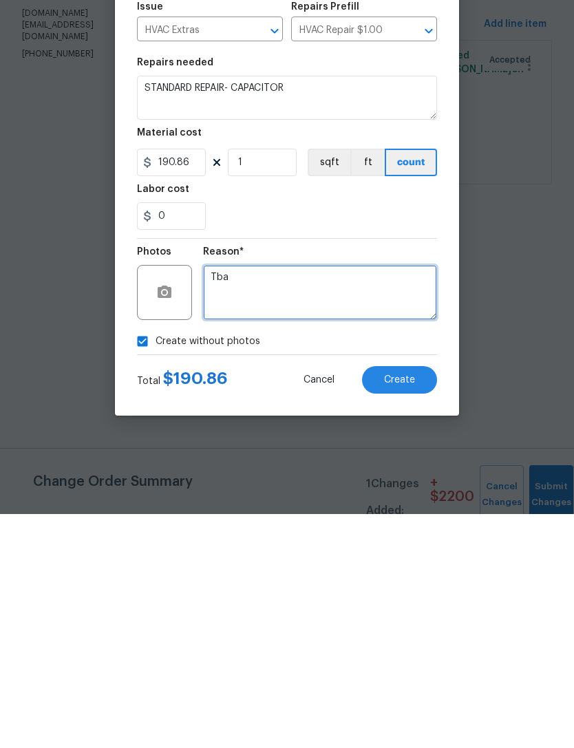
type textarea "Tba"
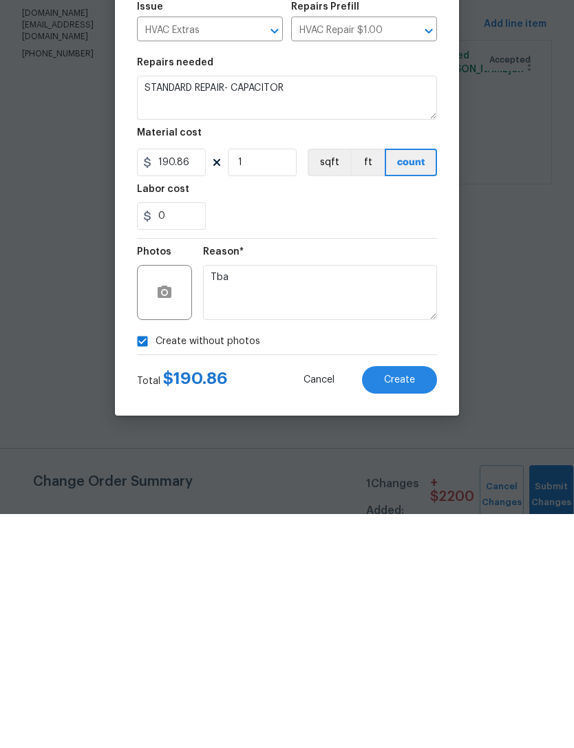
click at [419, 600] on button "Create" at bounding box center [399, 614] width 75 height 28
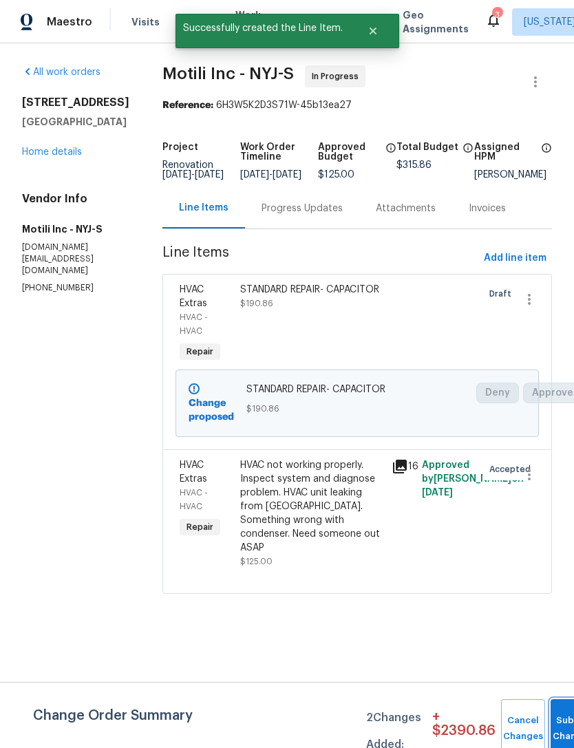
click at [558, 712] on button "Submit Changes" at bounding box center [573, 728] width 44 height 59
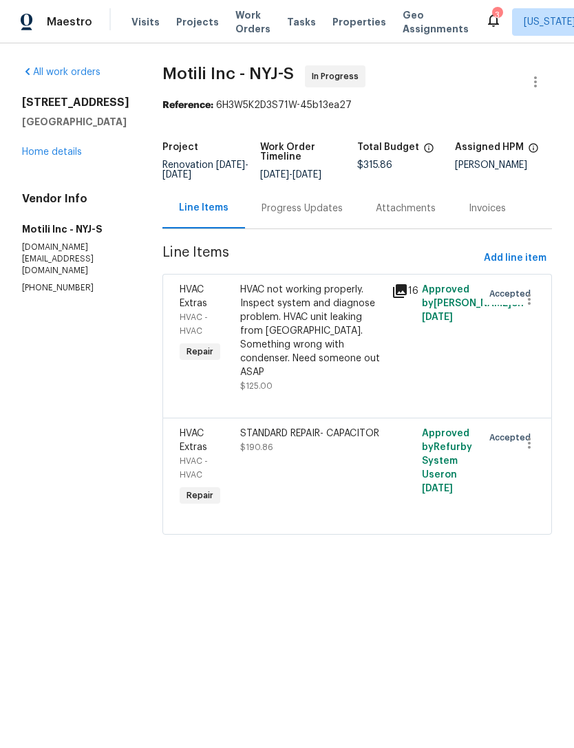
click at [256, 25] on span "Work Orders" at bounding box center [252, 22] width 35 height 28
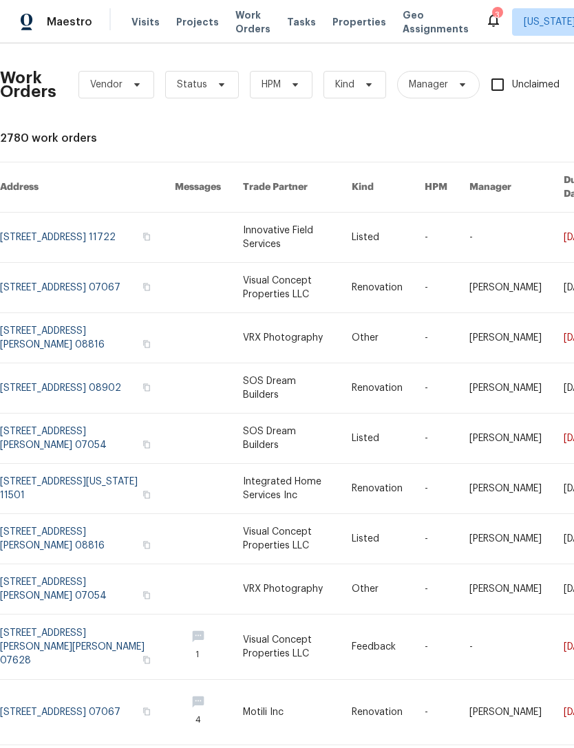
click at [357, 19] on span "Properties" at bounding box center [359, 22] width 54 height 14
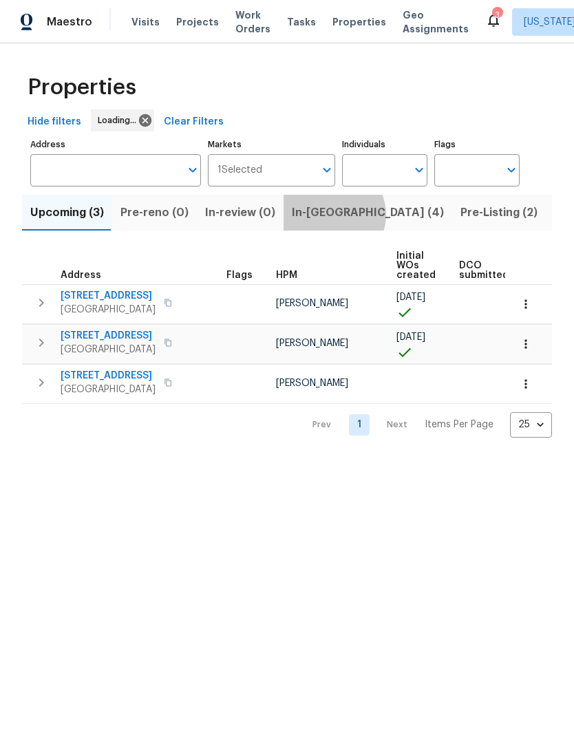
click at [324, 216] on span "In-reno (4)" at bounding box center [368, 212] width 152 height 19
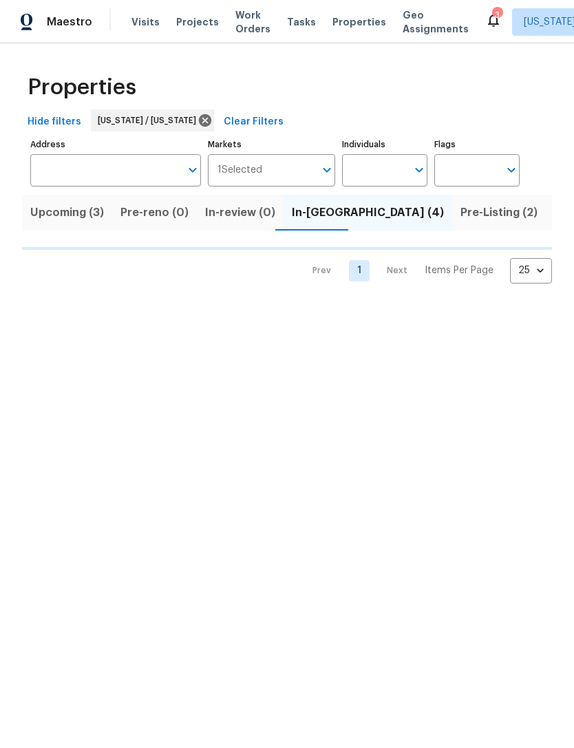
click at [460, 211] on span "Pre-Listing (2)" at bounding box center [498, 212] width 77 height 19
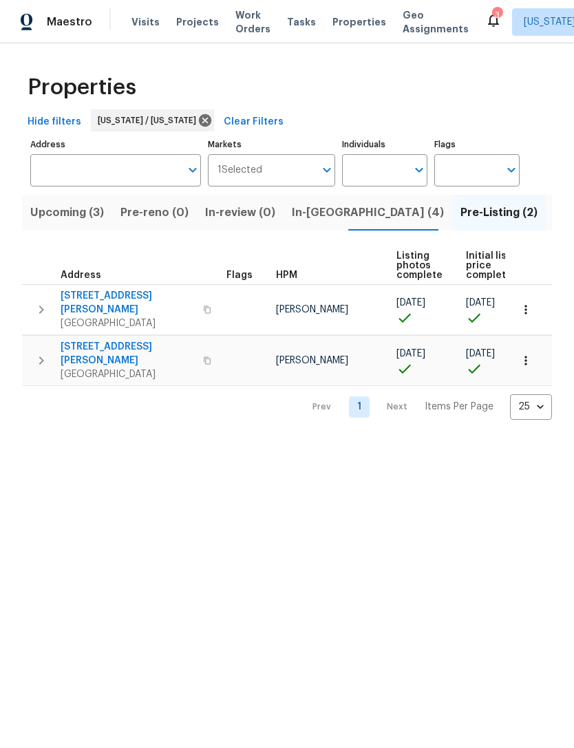
click at [105, 340] on span "260 Everett Rd" at bounding box center [128, 354] width 134 height 28
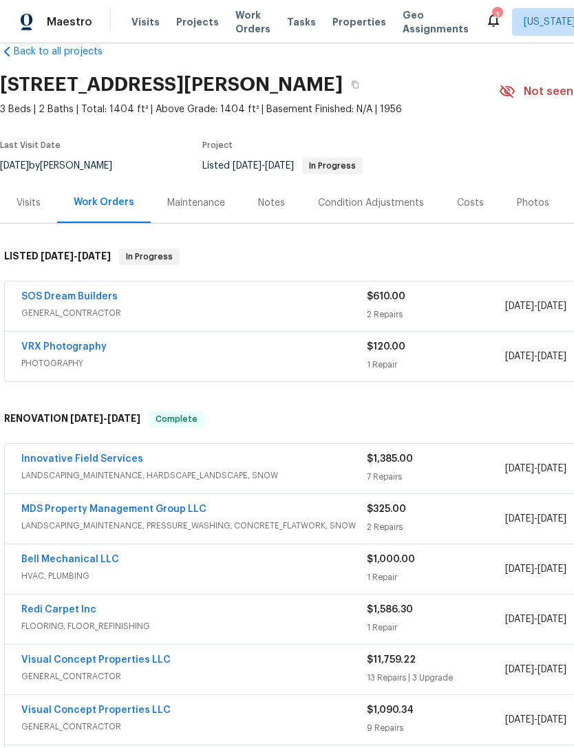
scroll to position [27, 0]
click at [350, 28] on span "Properties" at bounding box center [359, 22] width 54 height 14
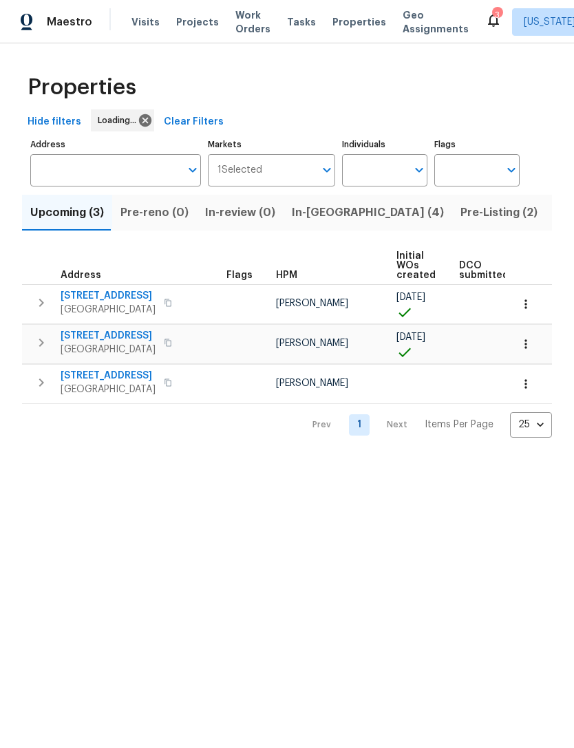
click at [314, 197] on button "In-[GEOGRAPHIC_DATA] (4)" at bounding box center [368, 213] width 169 height 36
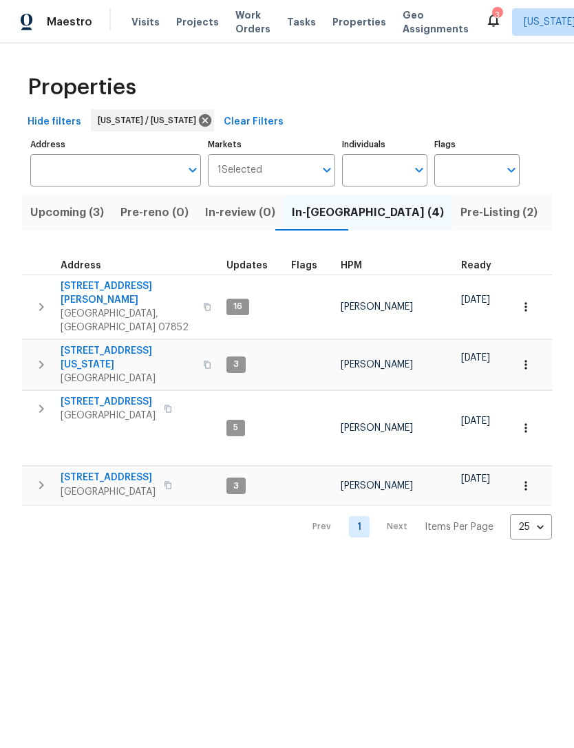
click at [102, 284] on span "[STREET_ADDRESS][PERSON_NAME]" at bounding box center [128, 293] width 134 height 28
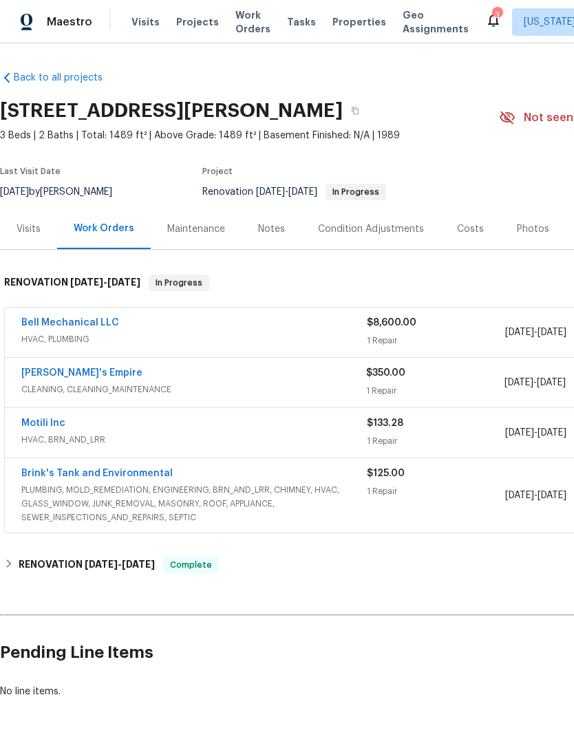
click at [347, 38] on div "Maestro Visits Projects Work Orders Tasks Properties Geo Assignments 3 New York…" at bounding box center [287, 21] width 574 height 43
click at [357, 19] on span "Properties" at bounding box center [359, 22] width 54 height 14
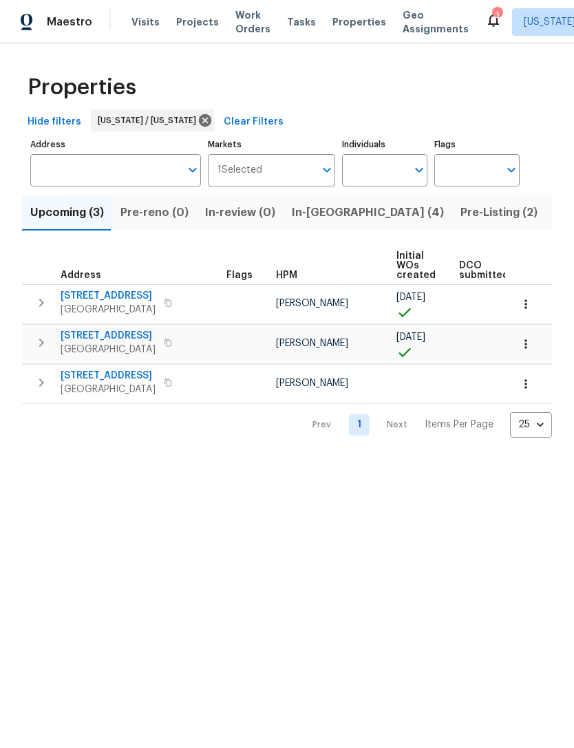
click at [323, 214] on span "In-[GEOGRAPHIC_DATA] (4)" at bounding box center [368, 212] width 152 height 19
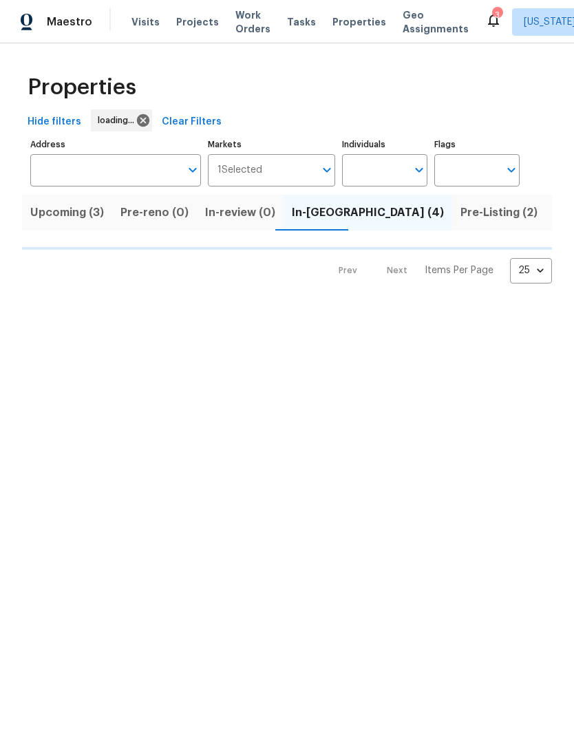
click at [76, 229] on button "Upcoming (3)" at bounding box center [67, 213] width 90 height 36
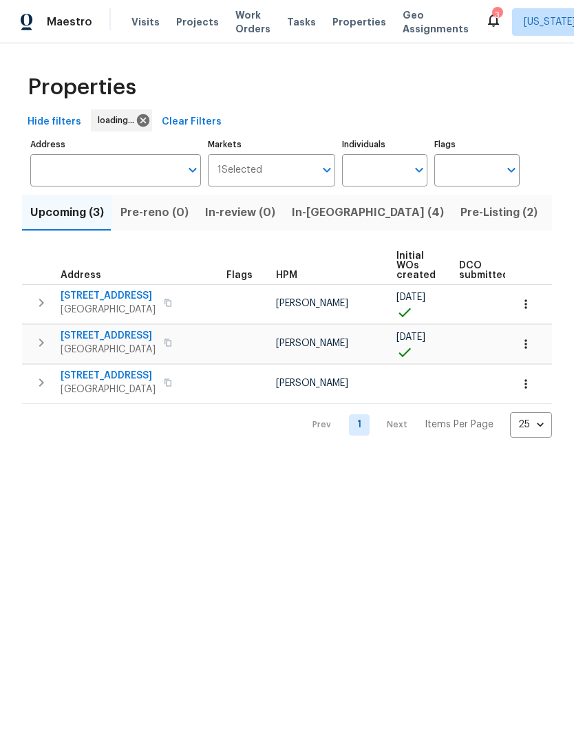
click at [76, 228] on button "Upcoming (3)" at bounding box center [67, 213] width 90 height 36
click at [90, 337] on span "[STREET_ADDRESS]" at bounding box center [108, 336] width 95 height 14
click at [116, 332] on span "[STREET_ADDRESS]" at bounding box center [108, 336] width 95 height 14
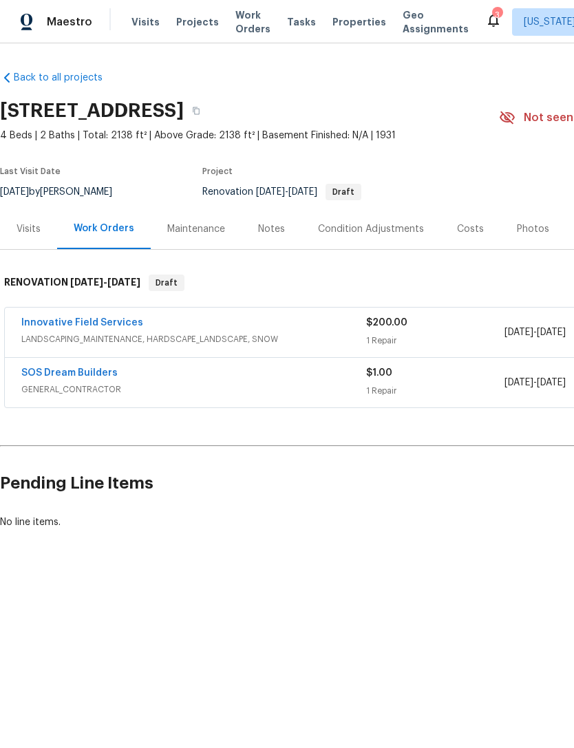
click at [346, 24] on span "Properties" at bounding box center [359, 22] width 54 height 14
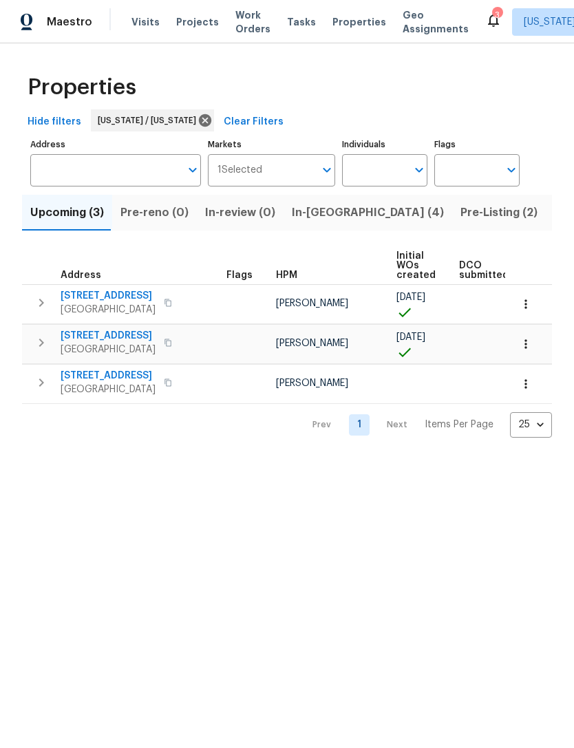
click at [485, 27] on icon at bounding box center [493, 20] width 17 height 17
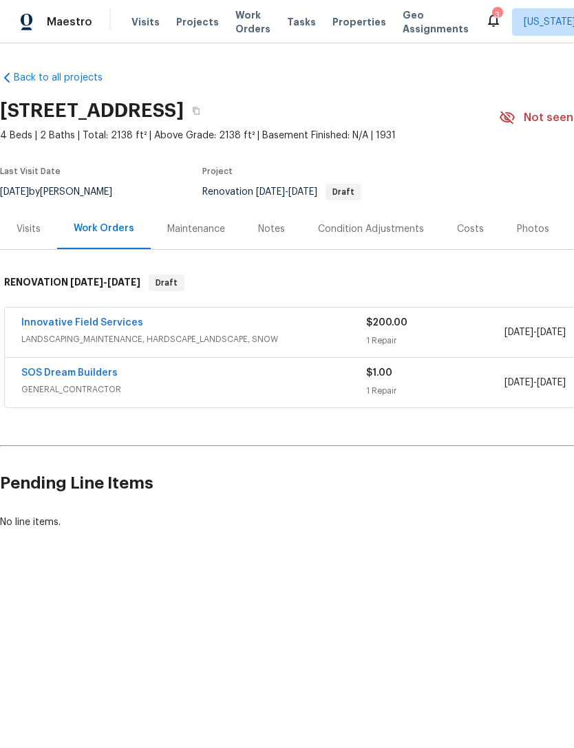
click at [34, 224] on div "Visits" at bounding box center [29, 229] width 24 height 14
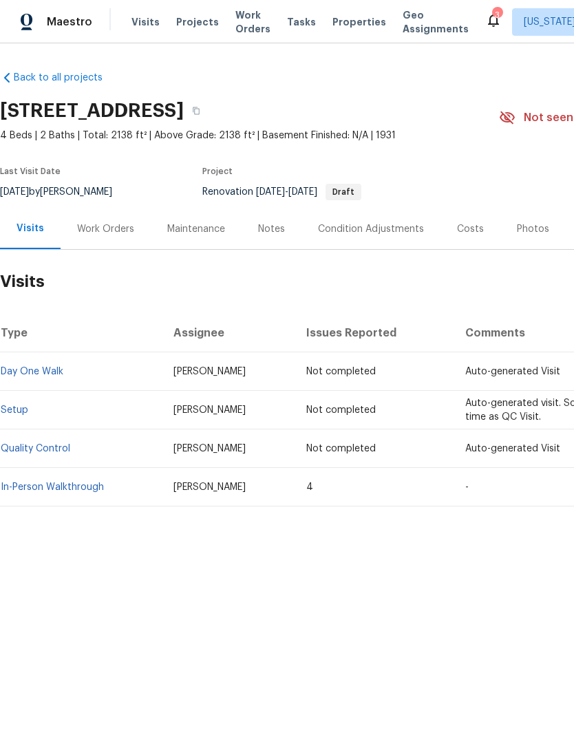
click at [78, 484] on link "In-Person Walkthrough" at bounding box center [52, 487] width 103 height 10
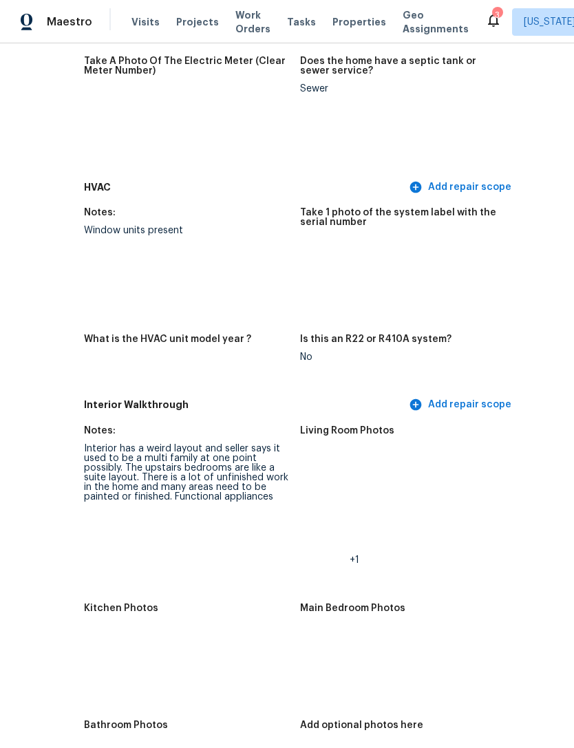
scroll to position [1388, 83]
click at [306, 465] on img at bounding box center [326, 474] width 44 height 44
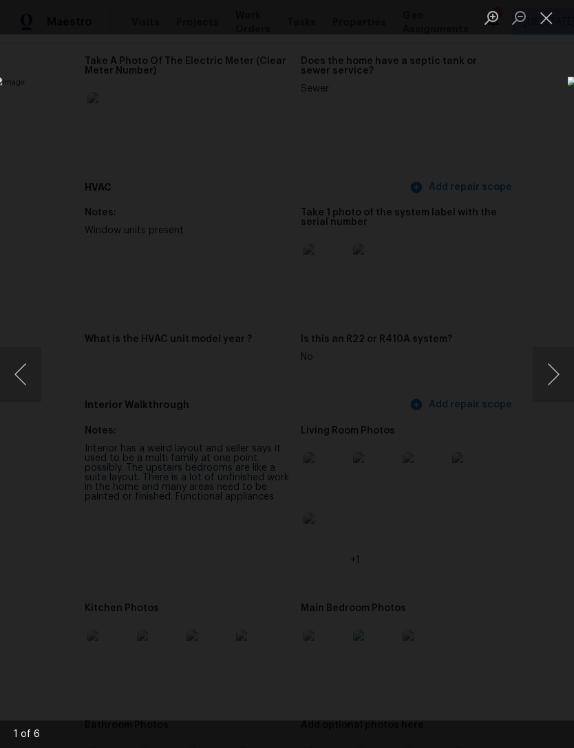
click at [566, 378] on button "Next image" at bounding box center [553, 374] width 41 height 55
click at [557, 383] on button "Next image" at bounding box center [553, 374] width 41 height 55
click at [548, 385] on button "Next image" at bounding box center [553, 374] width 41 height 55
click at [549, 383] on button "Next image" at bounding box center [553, 374] width 41 height 55
click at [549, 382] on button "Next image" at bounding box center [553, 374] width 41 height 55
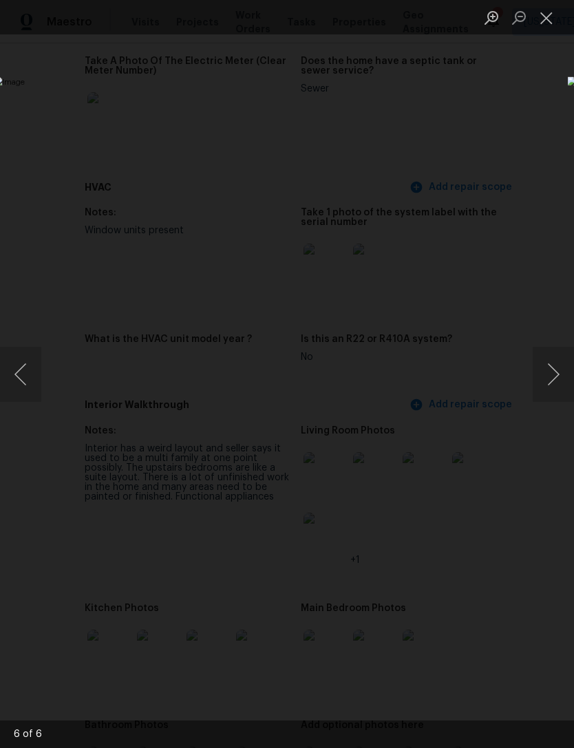
click at [542, 392] on button "Next image" at bounding box center [553, 374] width 41 height 55
click at [539, 394] on button "Next image" at bounding box center [553, 374] width 41 height 55
click at [538, 394] on button "Next image" at bounding box center [553, 374] width 41 height 55
click at [541, 387] on button "Next image" at bounding box center [553, 374] width 41 height 55
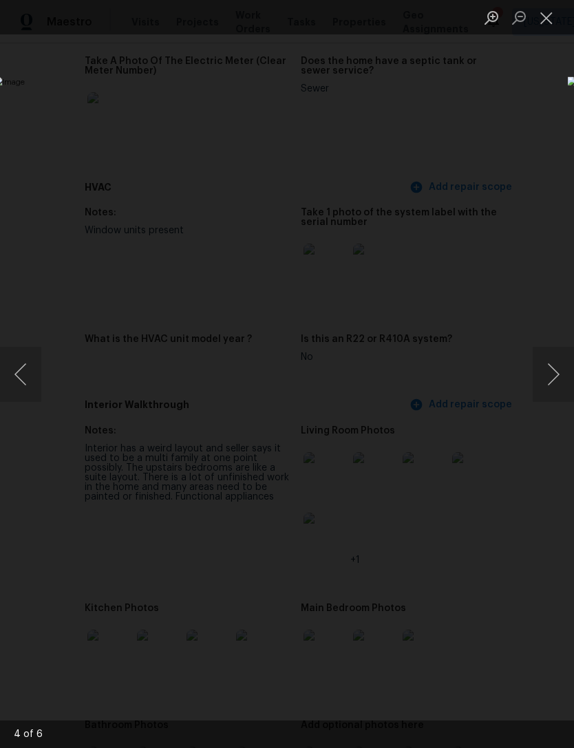
click at [557, 11] on button "Close lightbox" at bounding box center [547, 18] width 28 height 24
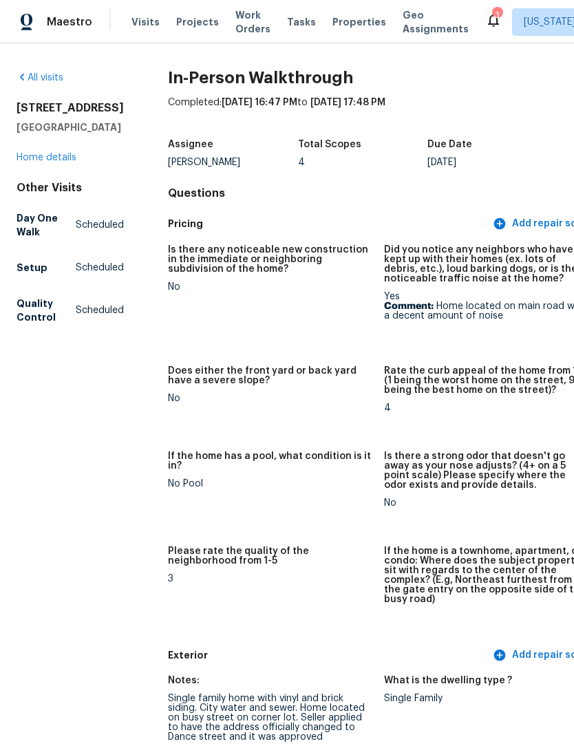
scroll to position [0, 0]
click at [72, 162] on link "Home details" at bounding box center [47, 158] width 60 height 10
